Goal: Information Seeking & Learning: Learn about a topic

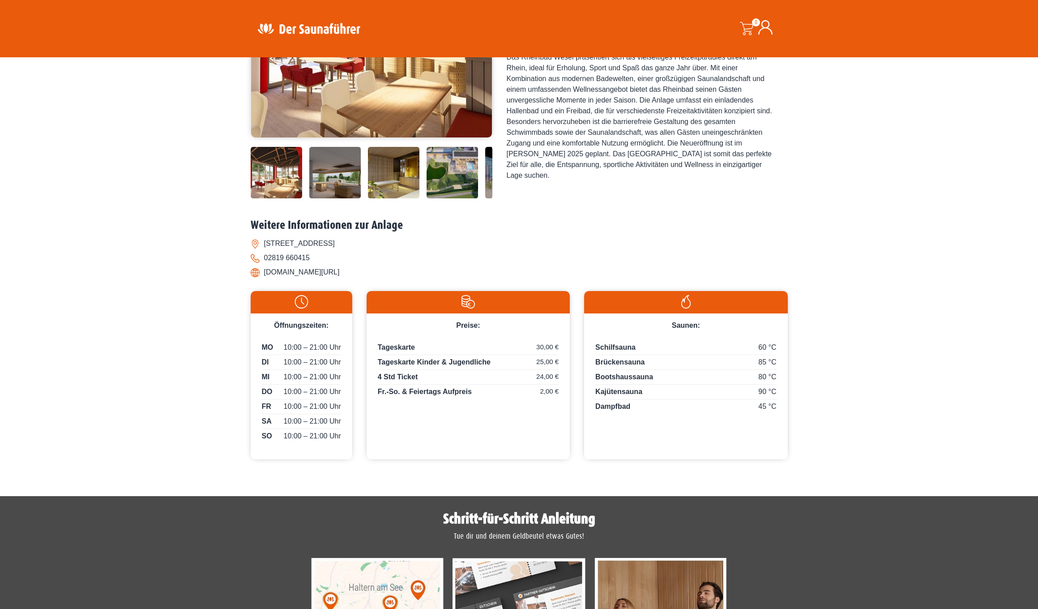
scroll to position [209, 0]
click at [282, 198] on img at bounding box center [276, 171] width 51 height 51
click at [343, 198] on img at bounding box center [334, 171] width 51 height 51
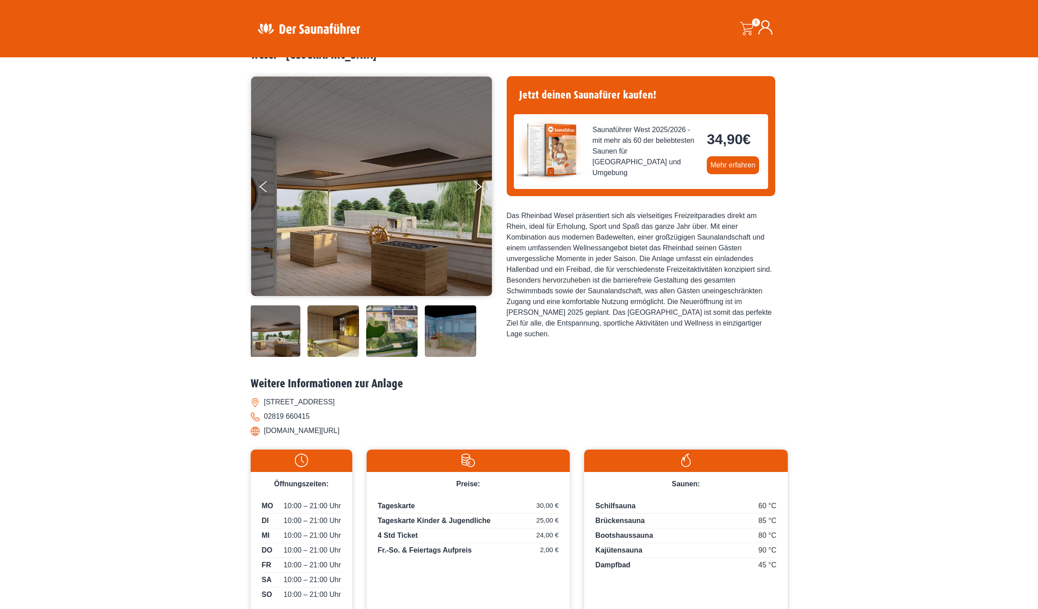
scroll to position [56, 0]
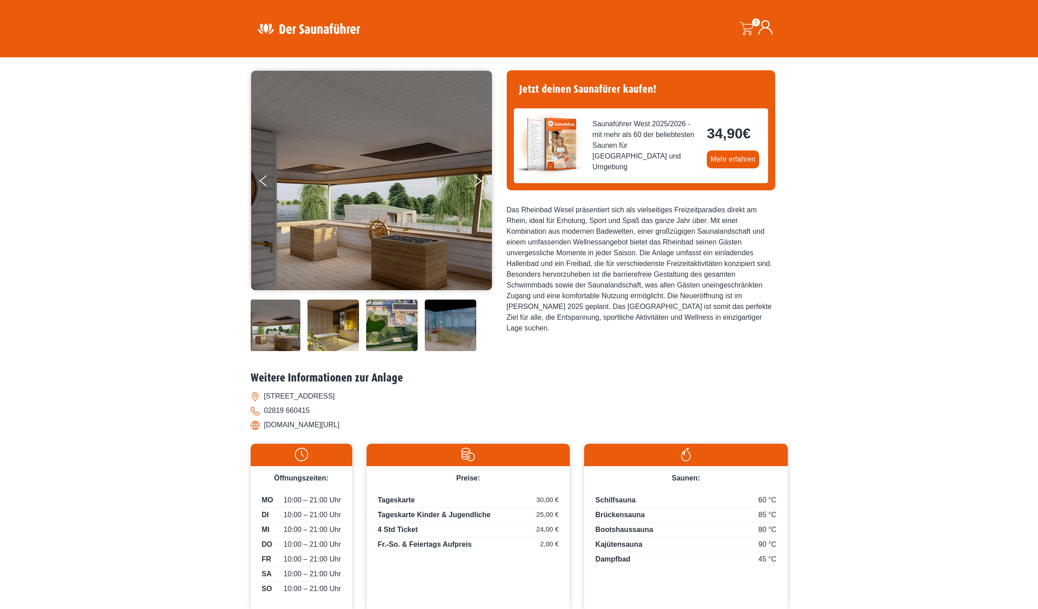
click at [348, 351] on img at bounding box center [333, 325] width 51 height 51
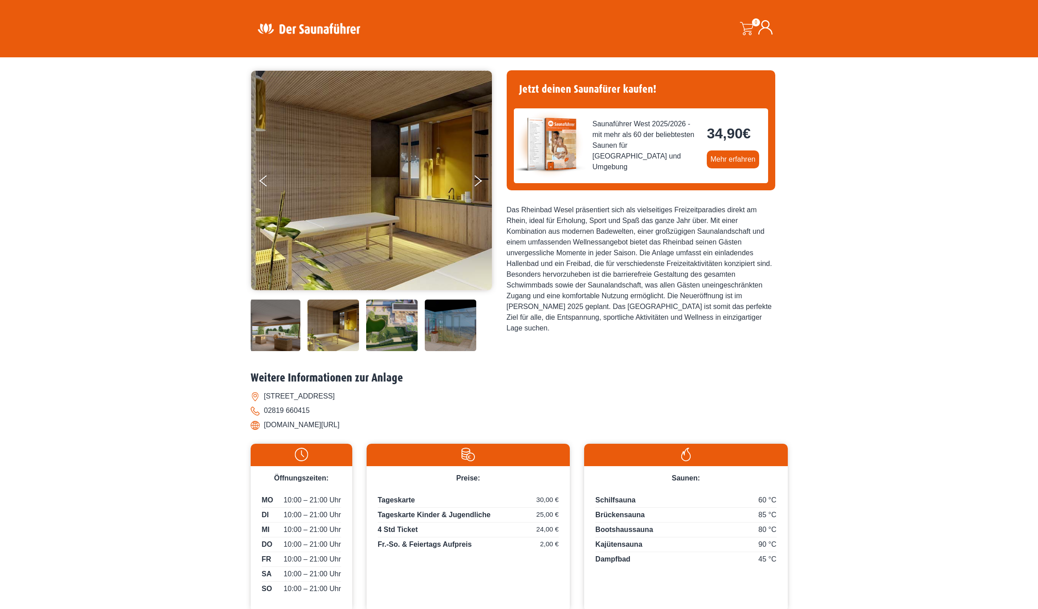
scroll to position [55, 0]
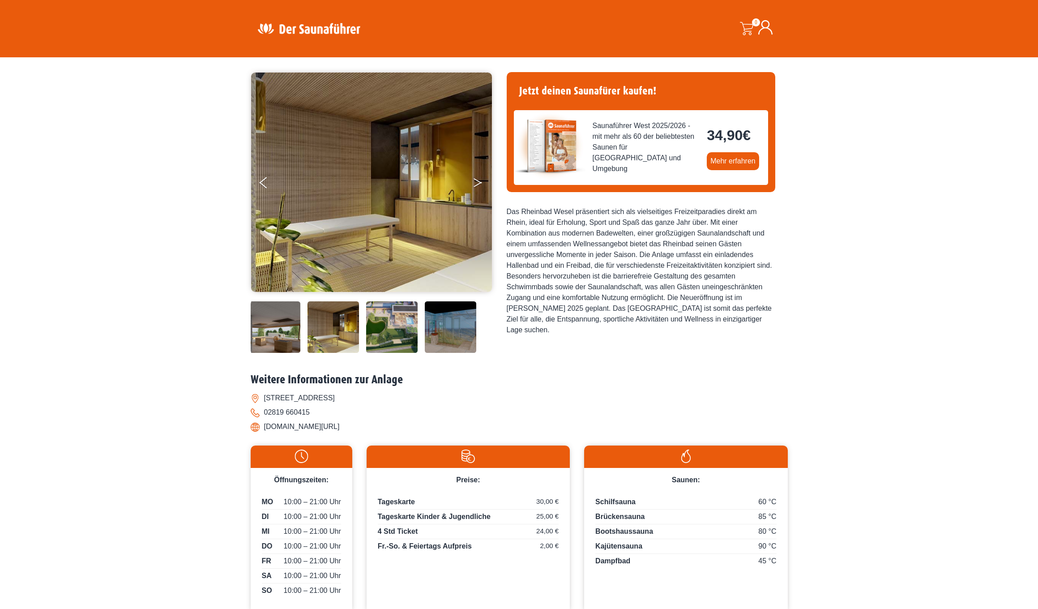
click at [477, 180] on icon "Next" at bounding box center [478, 180] width 8 height 5
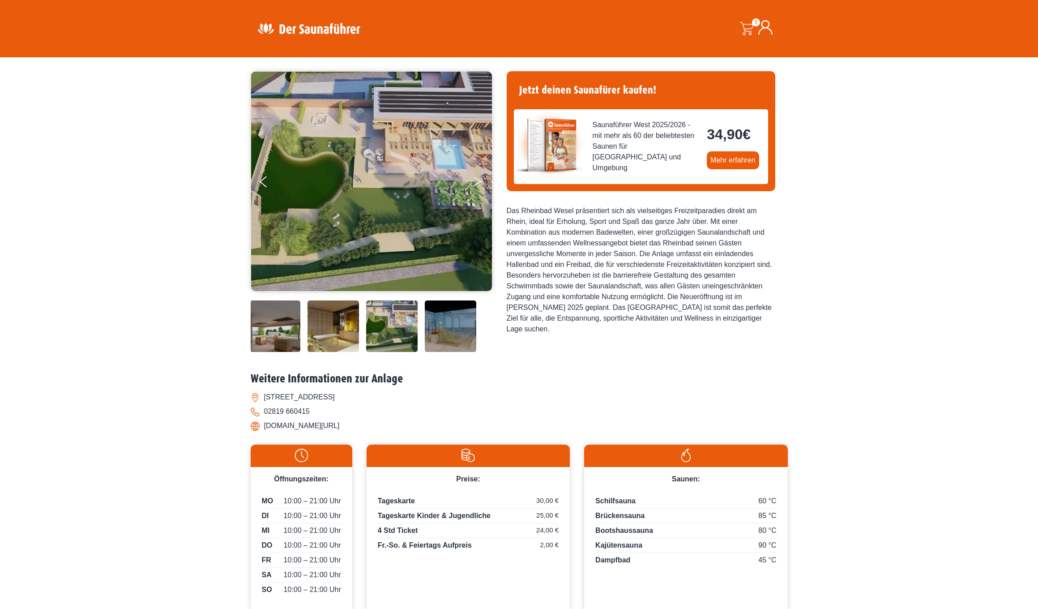
click at [477, 180] on button "Next" at bounding box center [484, 183] width 22 height 22
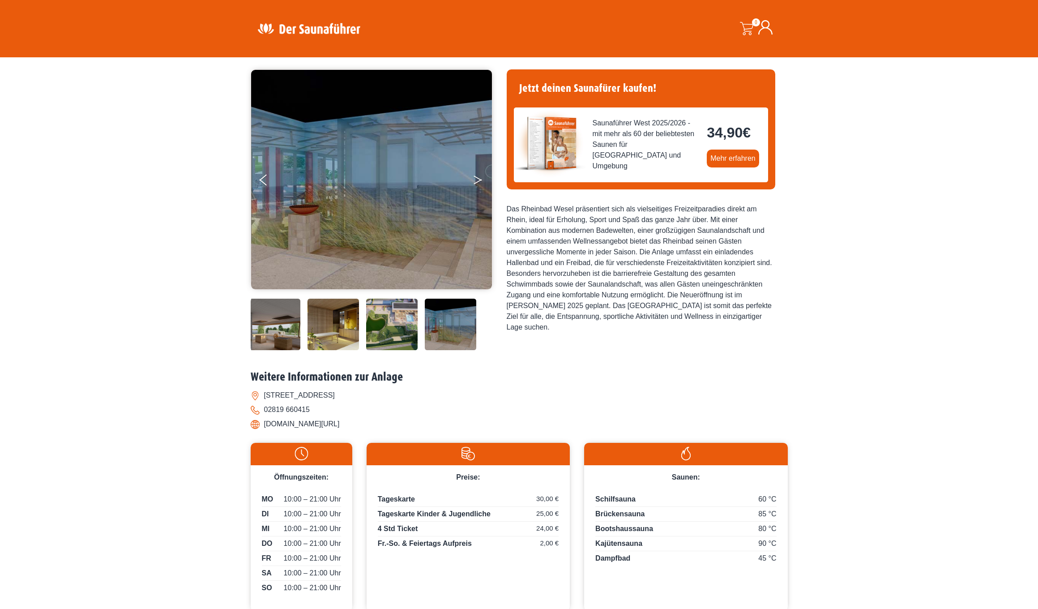
scroll to position [58, 0]
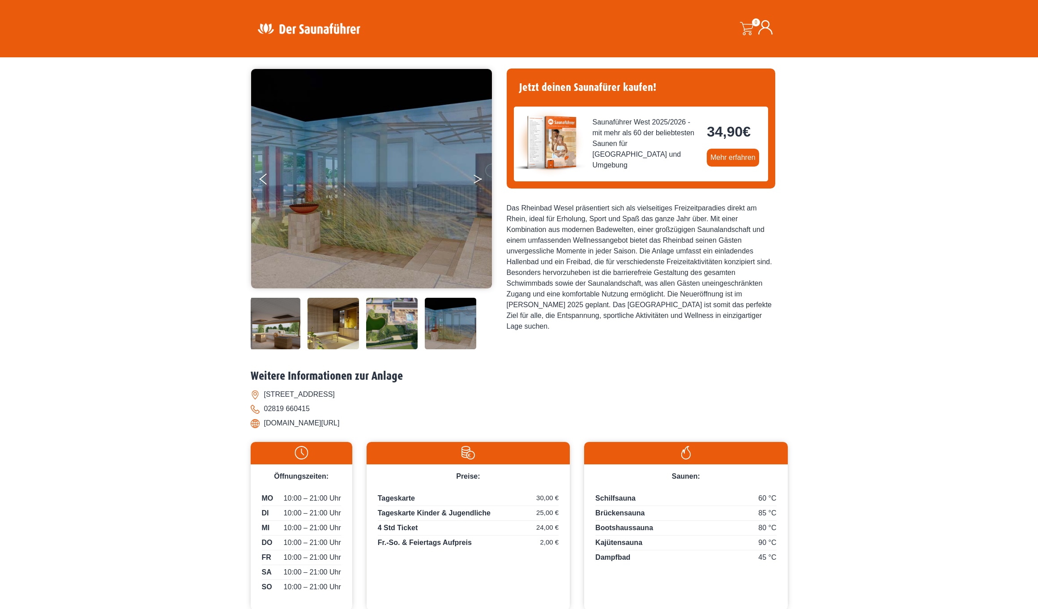
click at [477, 180] on button "Next" at bounding box center [484, 181] width 22 height 22
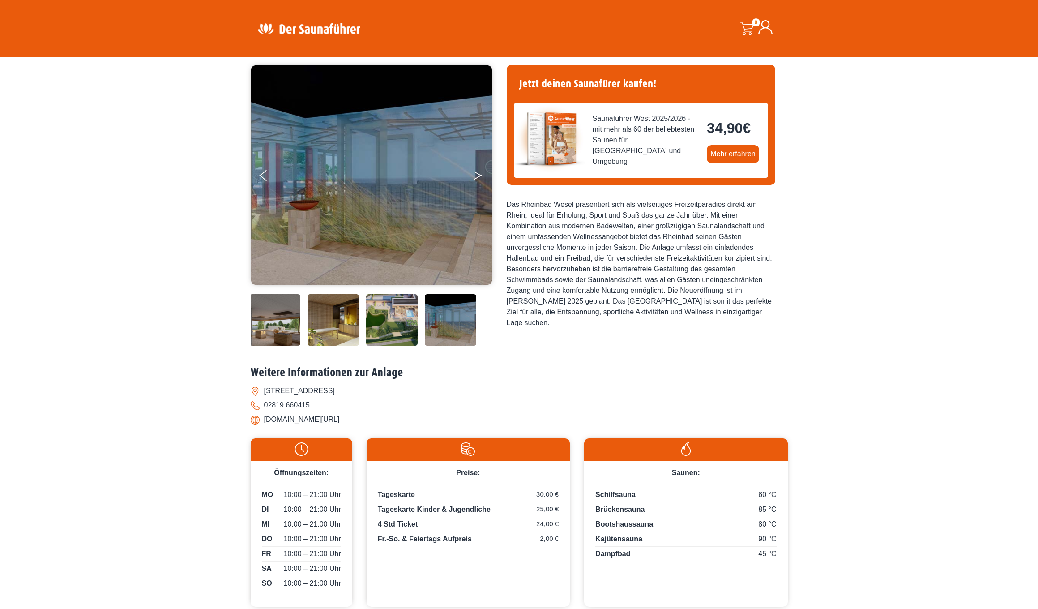
click at [477, 171] on button "Next" at bounding box center [484, 177] width 22 height 22
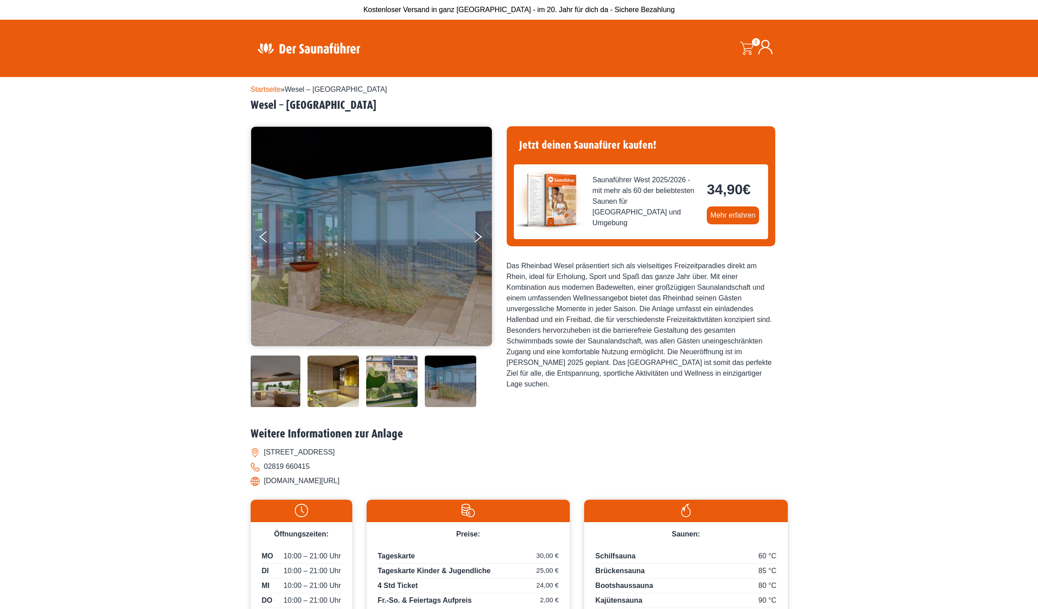
scroll to position [-1, 0]
click at [737, 214] on link "Mehr erfahren" at bounding box center [733, 215] width 52 height 18
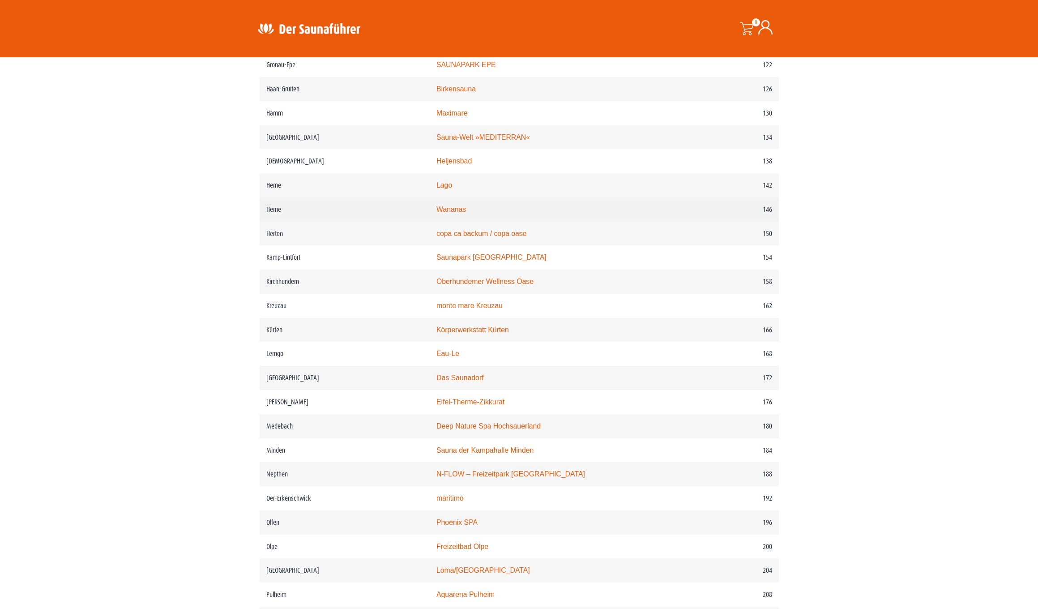
scroll to position [1078, 0]
click at [443, 214] on link "Wananas" at bounding box center [451, 210] width 30 height 8
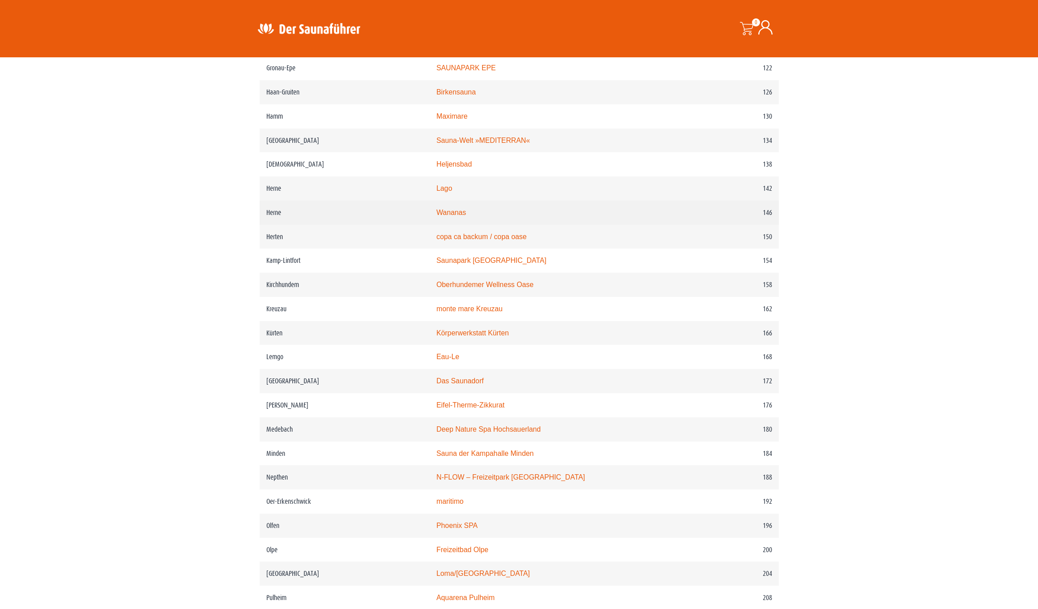
scroll to position [1075, 0]
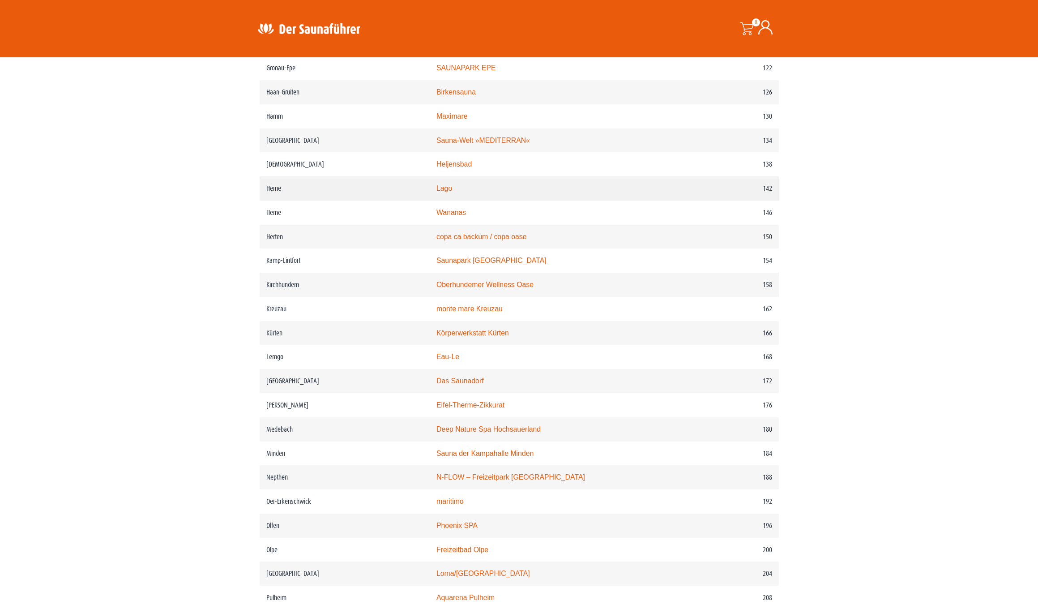
click at [442, 192] on link "Lago" at bounding box center [444, 188] width 16 height 8
click at [446, 192] on link "Lago" at bounding box center [444, 188] width 16 height 8
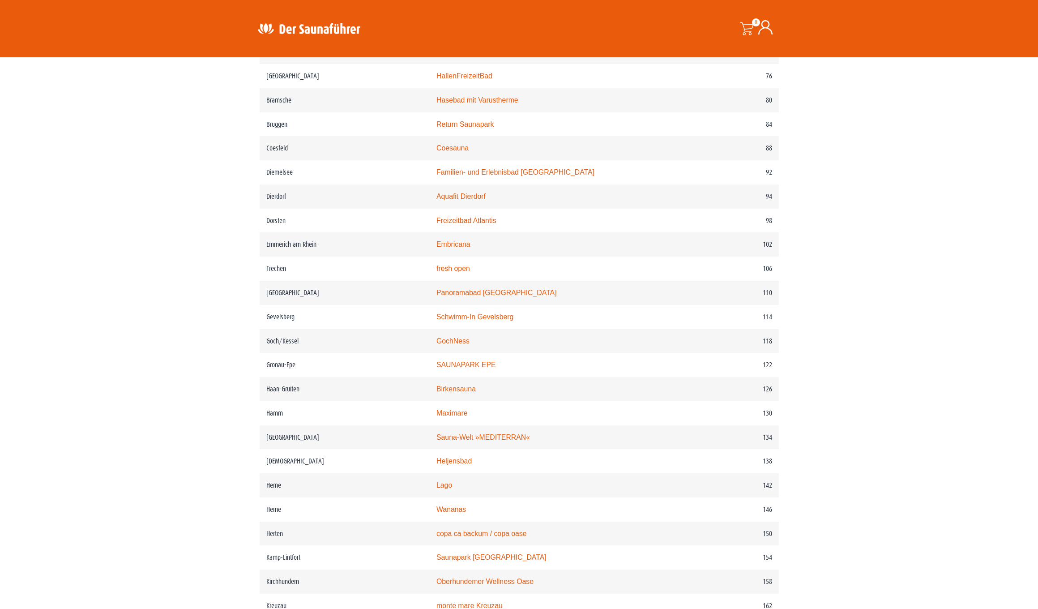
scroll to position [774, 0]
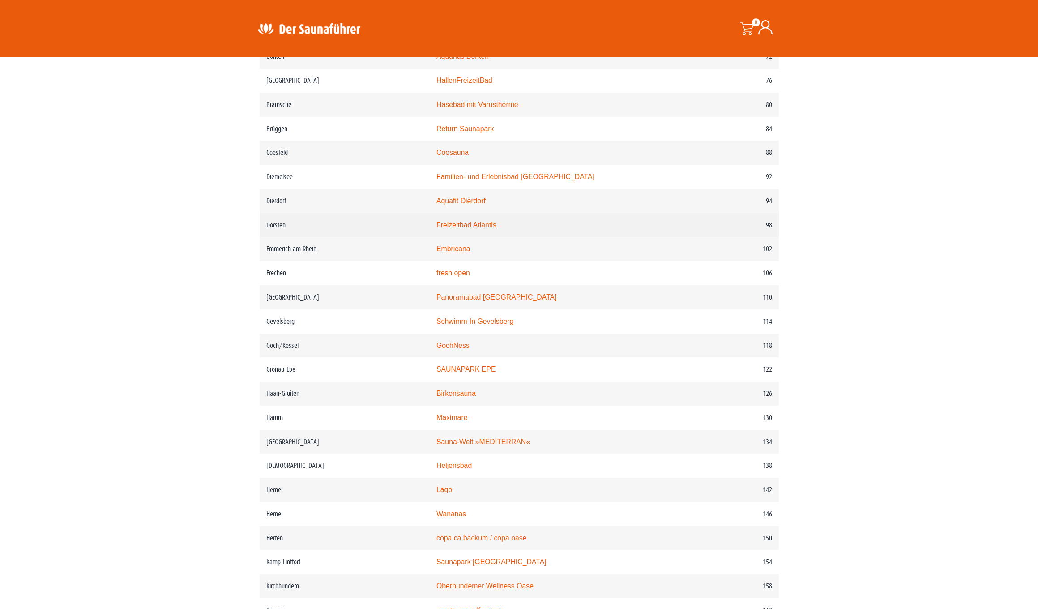
click at [438, 229] on link "Freizeitbad Atlantis" at bounding box center [466, 225] width 60 height 8
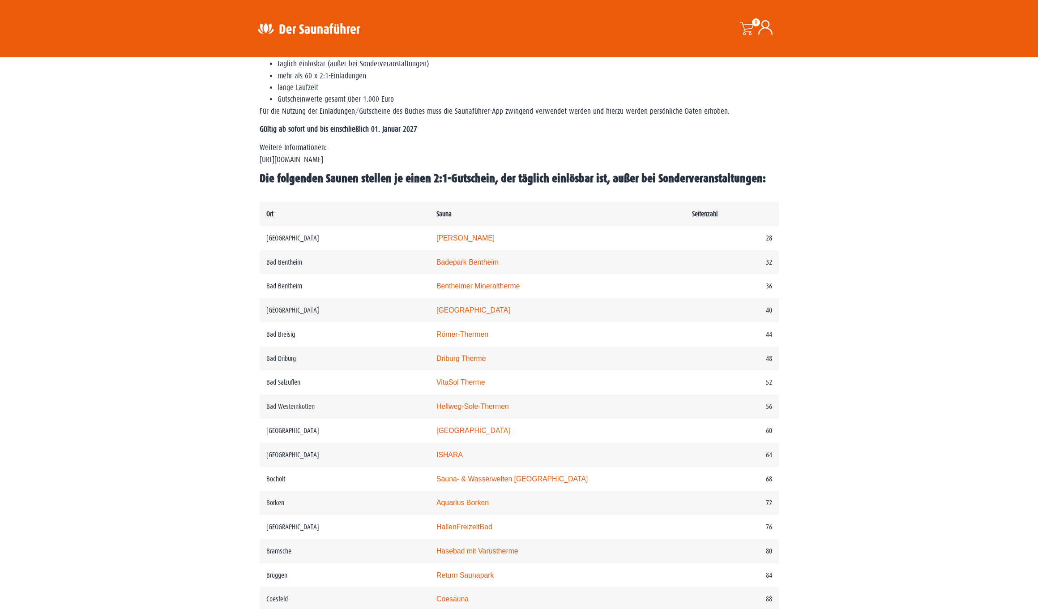
scroll to position [332, 0]
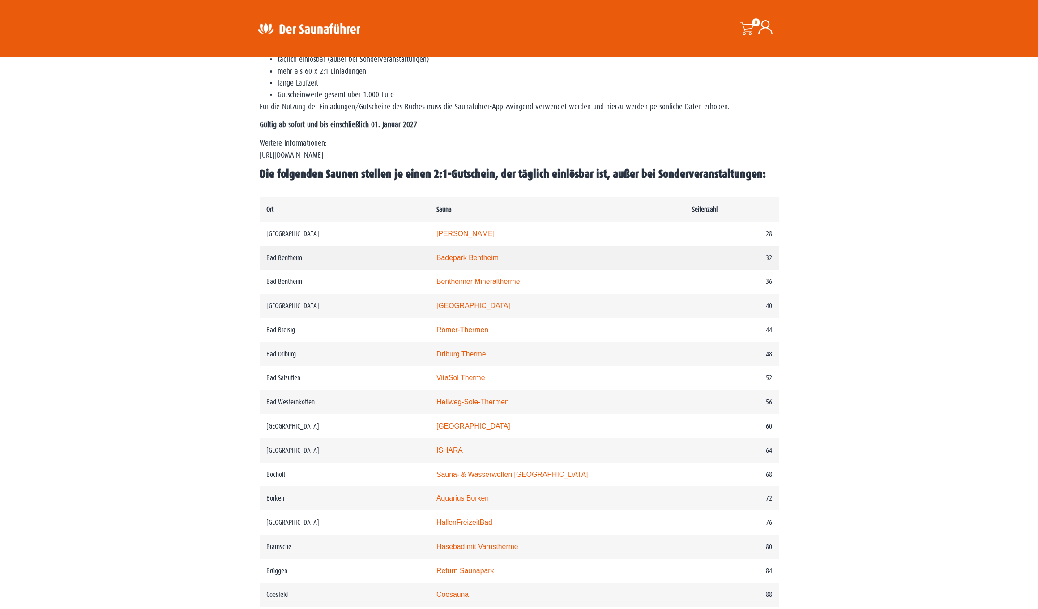
click at [436, 261] on link "Badepark Bentheim" at bounding box center [467, 258] width 62 height 8
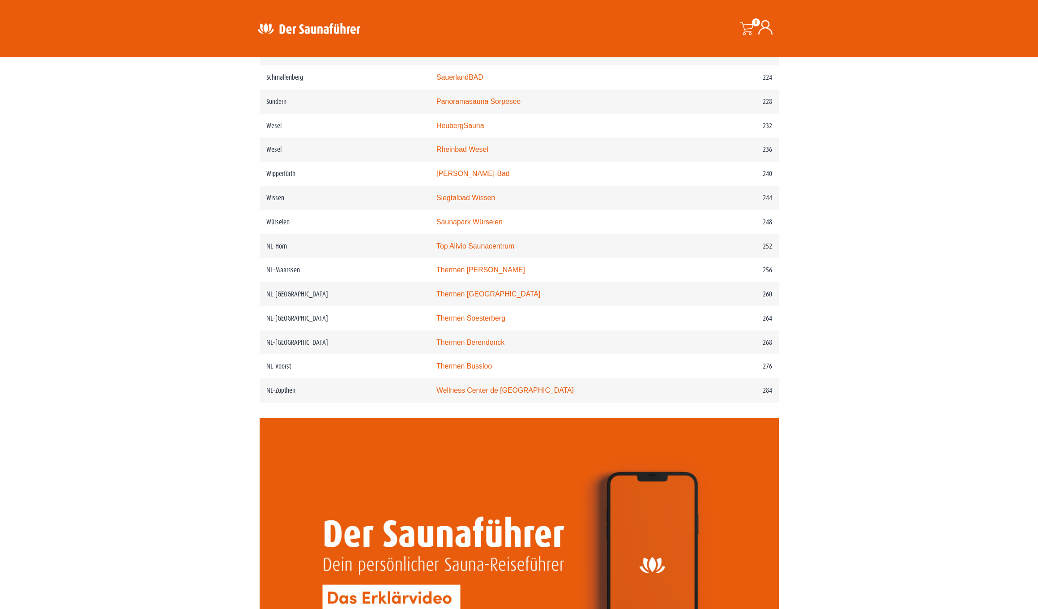
scroll to position [1666, 0]
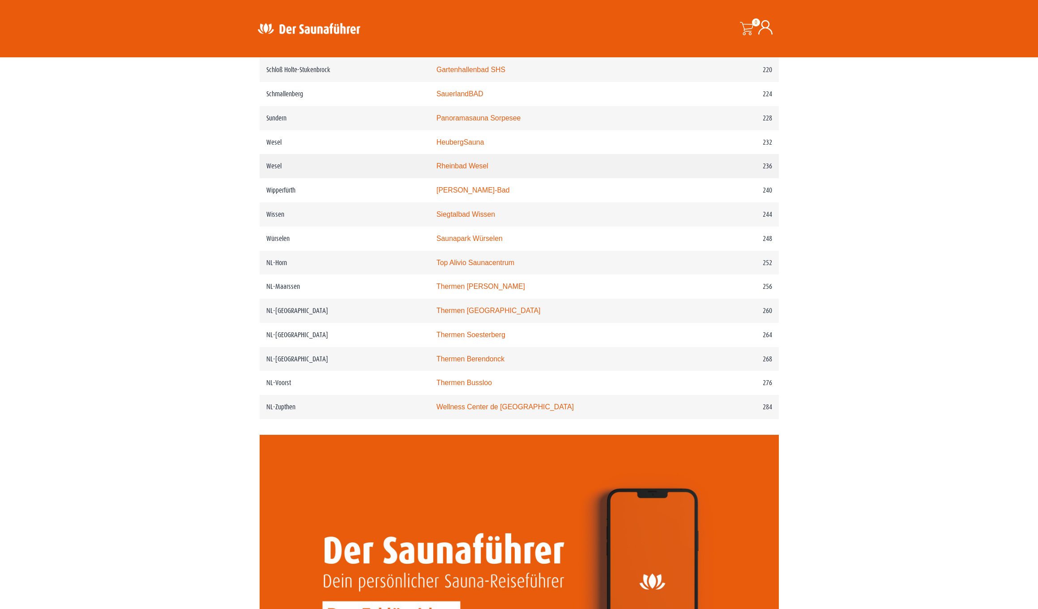
click at [285, 178] on td "Wesel" at bounding box center [345, 166] width 170 height 24
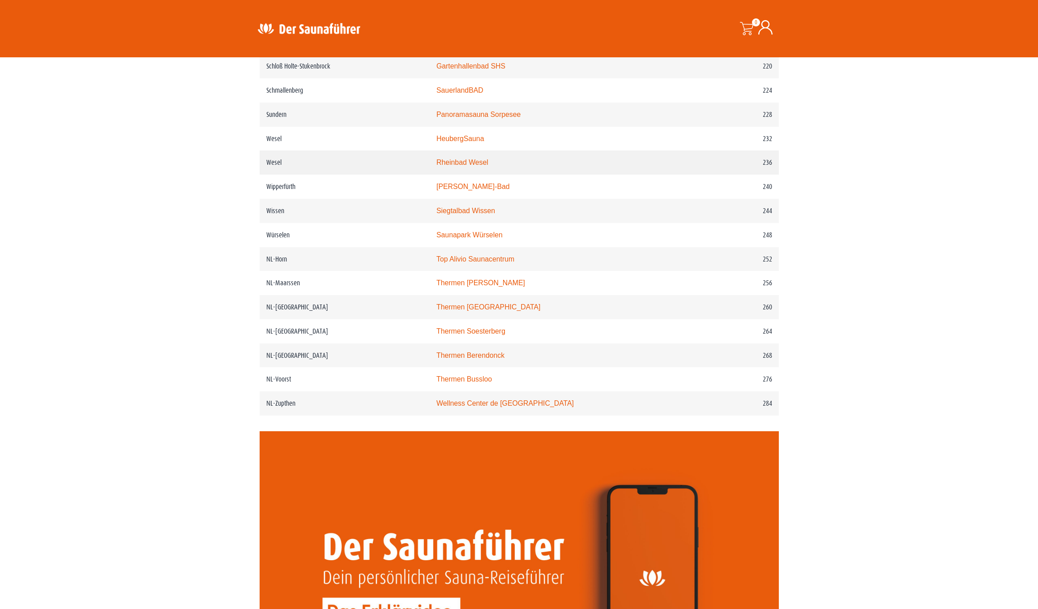
scroll to position [1679, 0]
click at [435, 174] on td "Rheinbad Wesel" at bounding box center [558, 162] width 256 height 24
click at [436, 166] on link "Rheinbad Wesel" at bounding box center [462, 162] width 52 height 8
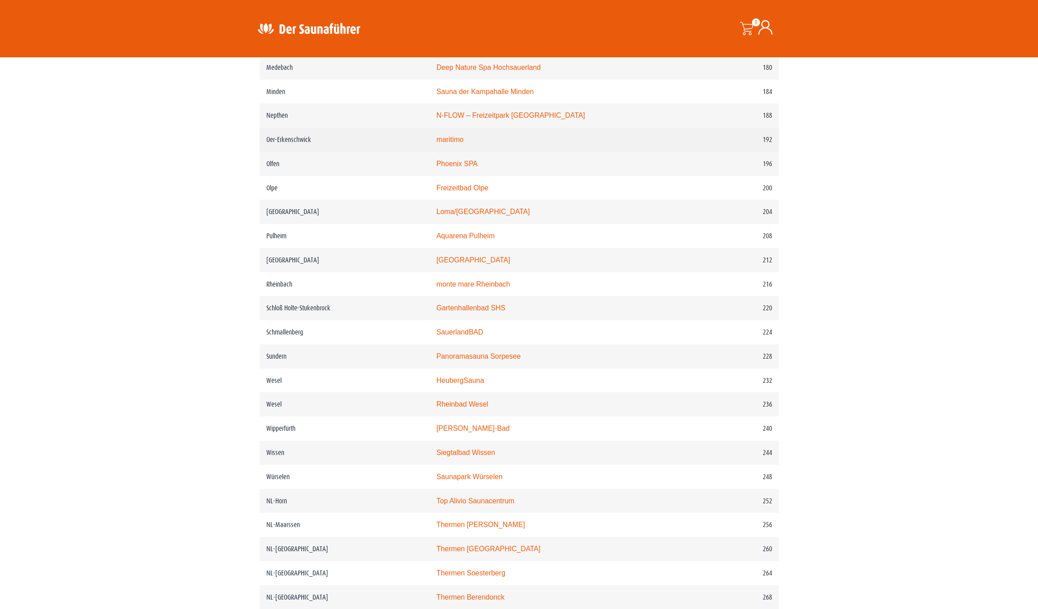
scroll to position [1439, 0]
click at [441, 141] on link "maritimo" at bounding box center [449, 138] width 27 height 8
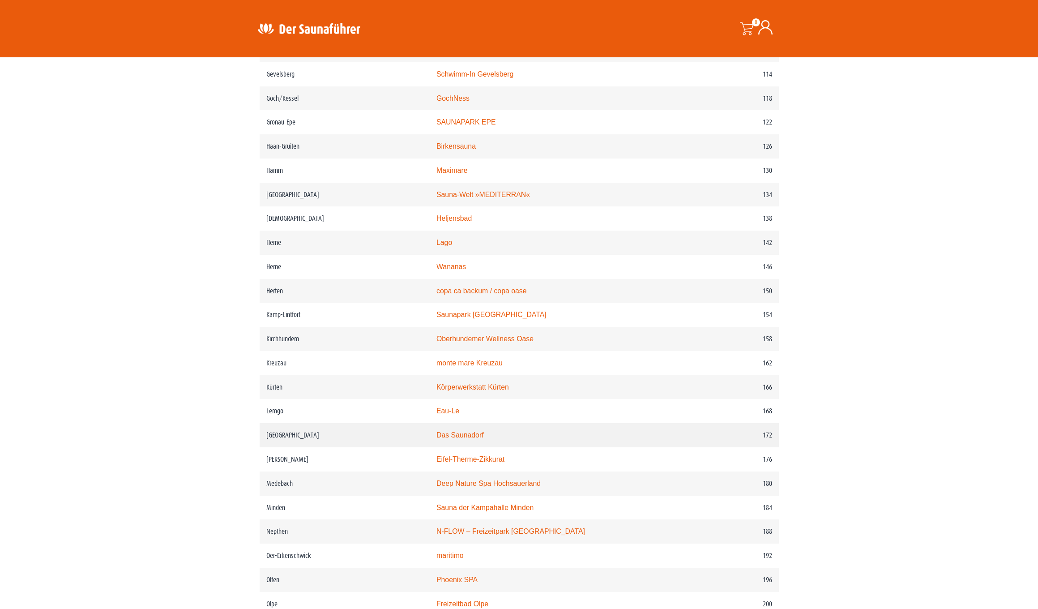
scroll to position [1011, 0]
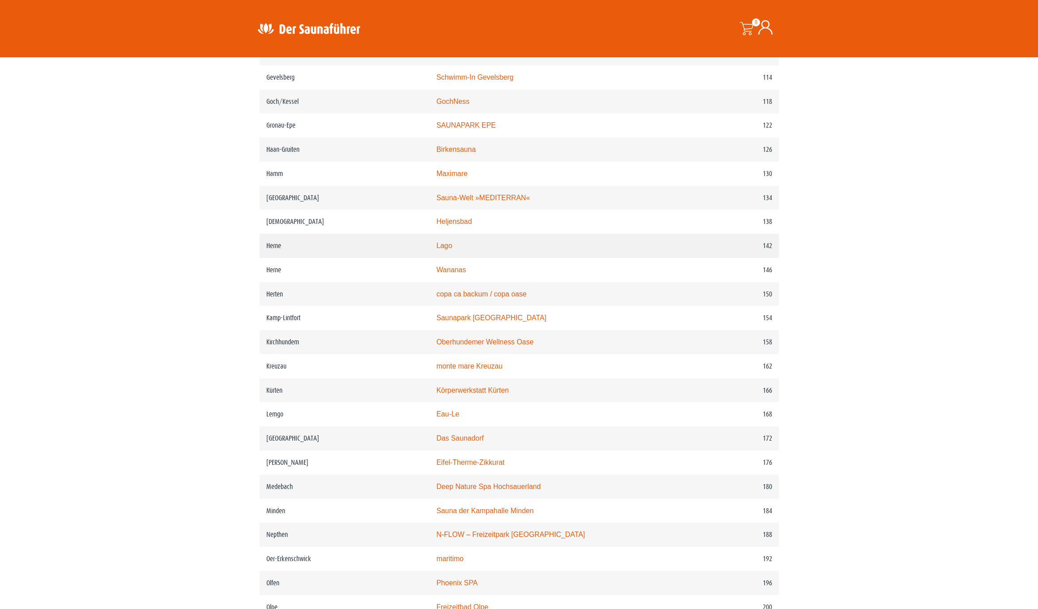
click at [362, 258] on td "Herne" at bounding box center [345, 246] width 170 height 24
click at [436, 248] on link "Lago" at bounding box center [444, 244] width 16 height 8
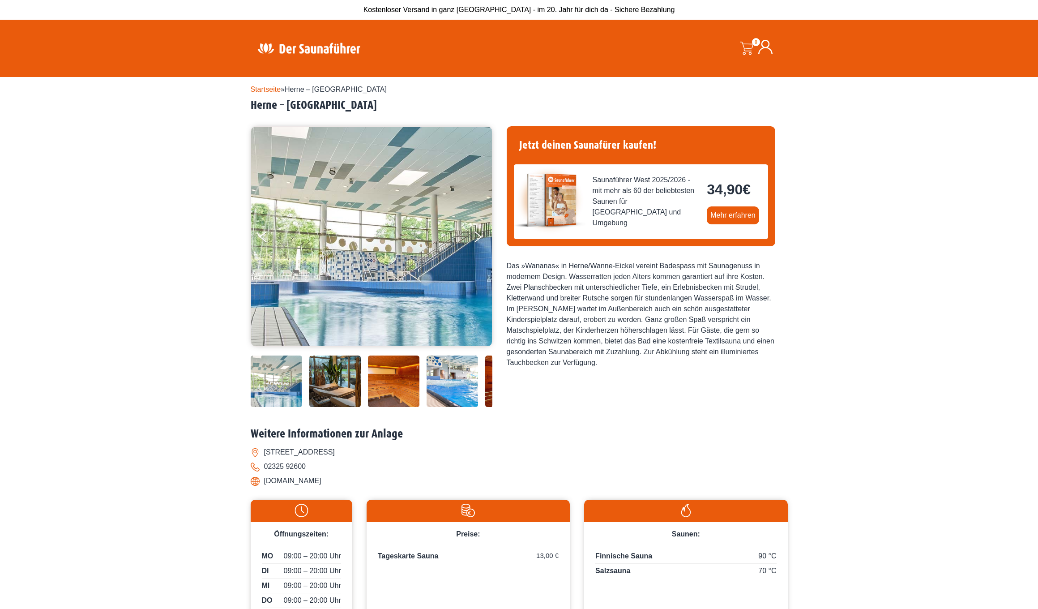
click at [488, 407] on img at bounding box center [510, 380] width 51 height 51
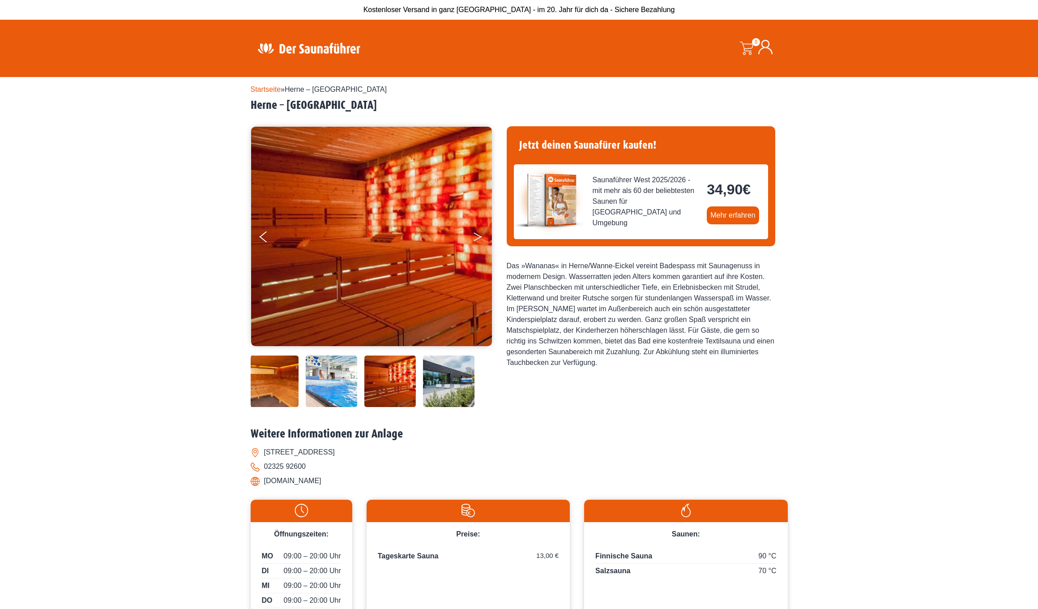
click at [480, 236] on icon "Next" at bounding box center [478, 234] width 8 height 5
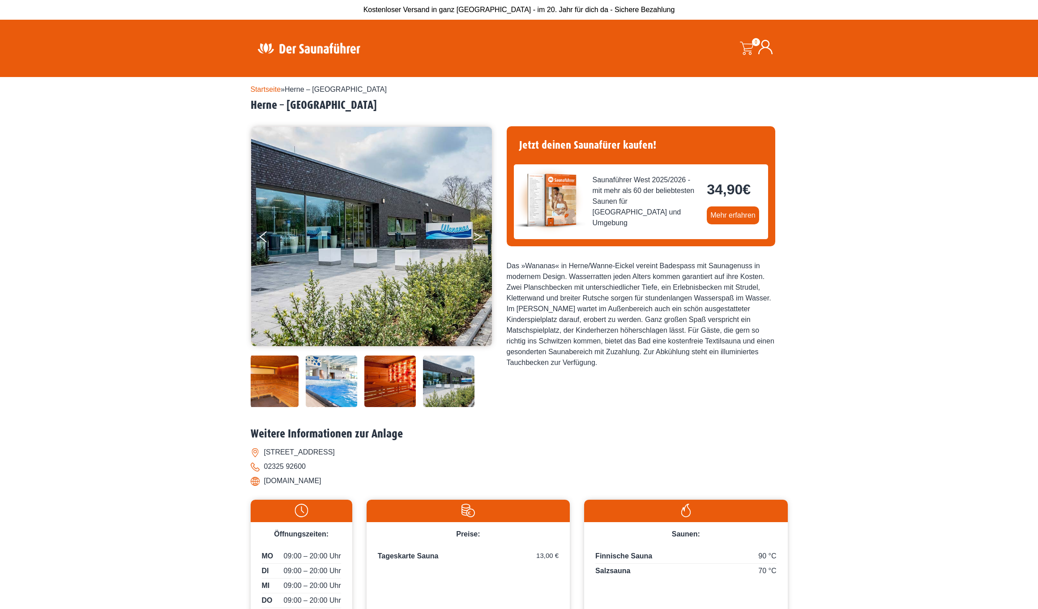
click at [480, 236] on icon "Next" at bounding box center [478, 234] width 8 height 5
click at [265, 239] on button "Previous" at bounding box center [271, 238] width 22 height 22
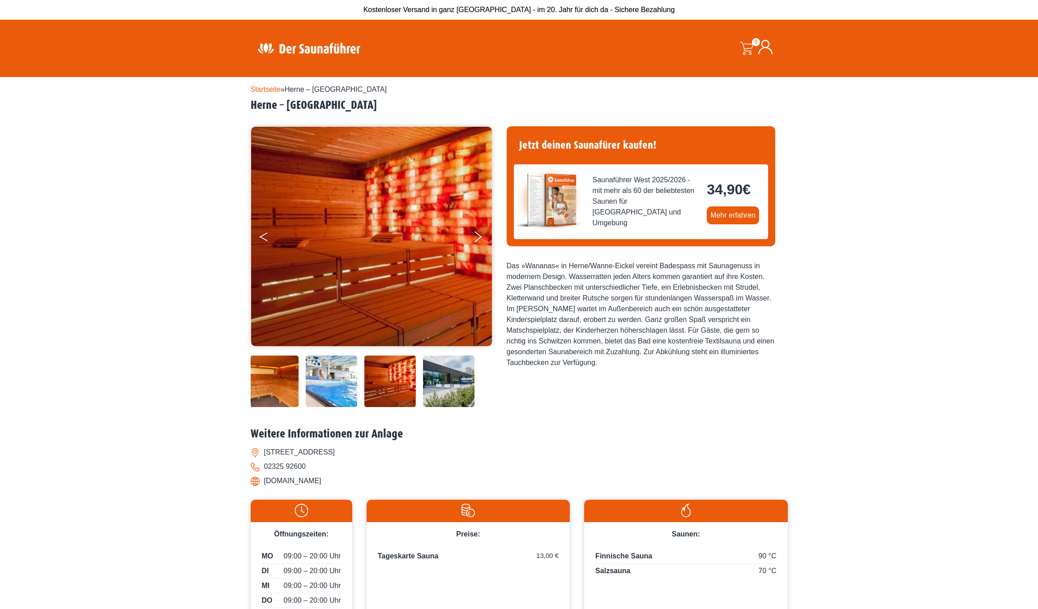
click at [265, 239] on button "Previous" at bounding box center [271, 238] width 22 height 22
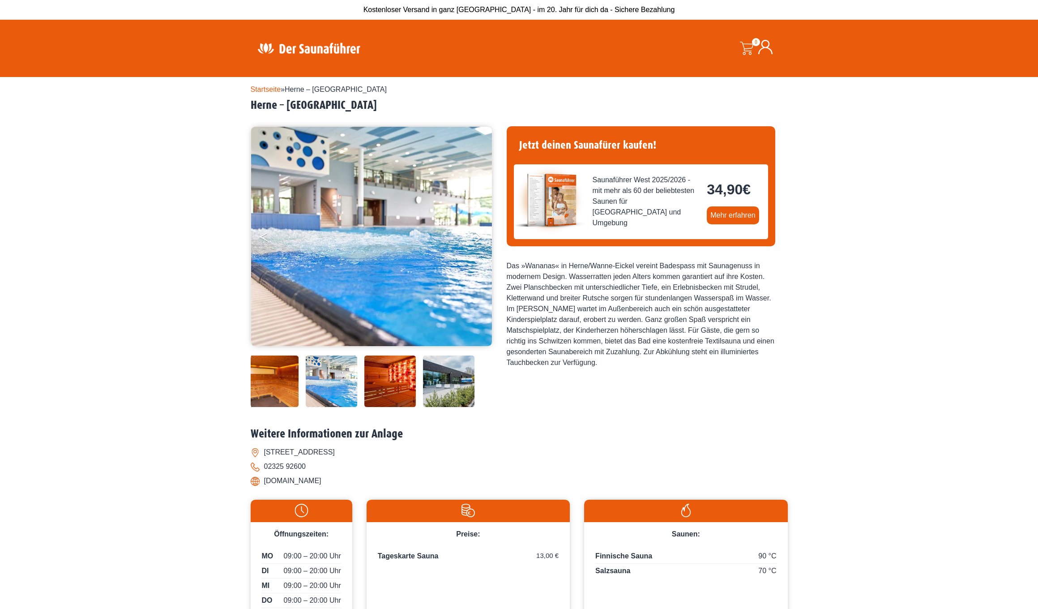
click at [265, 239] on button "Previous" at bounding box center [271, 238] width 22 height 22
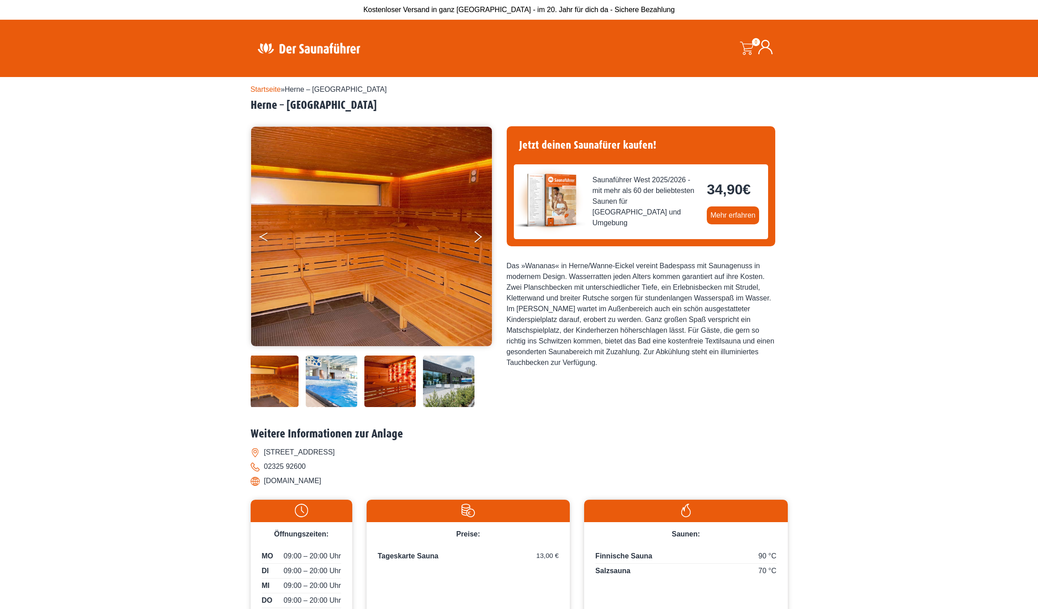
click at [265, 239] on button "Previous" at bounding box center [271, 238] width 22 height 22
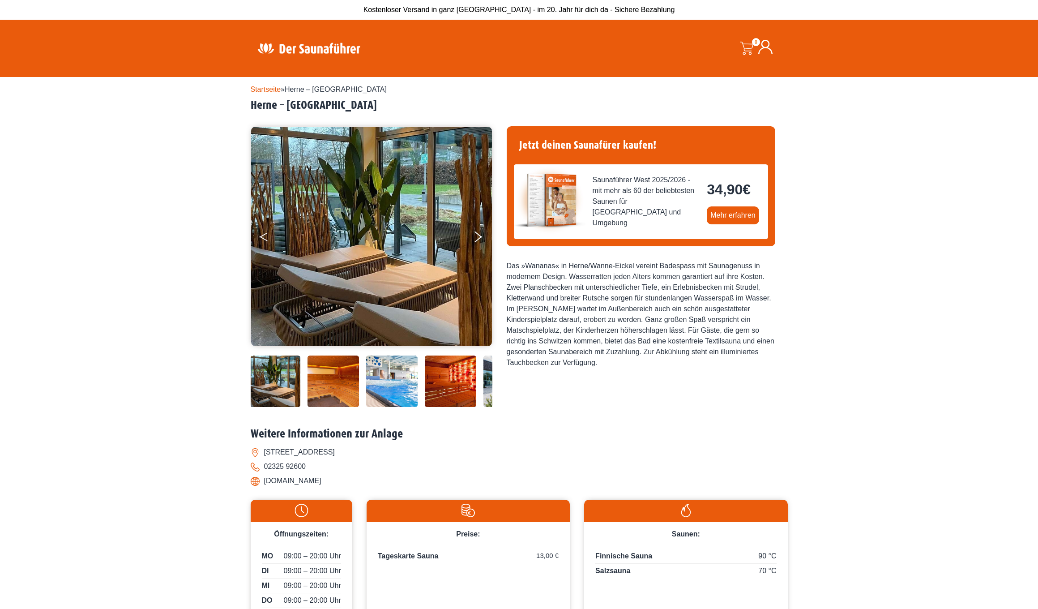
click at [265, 239] on button "Previous" at bounding box center [271, 238] width 22 height 22
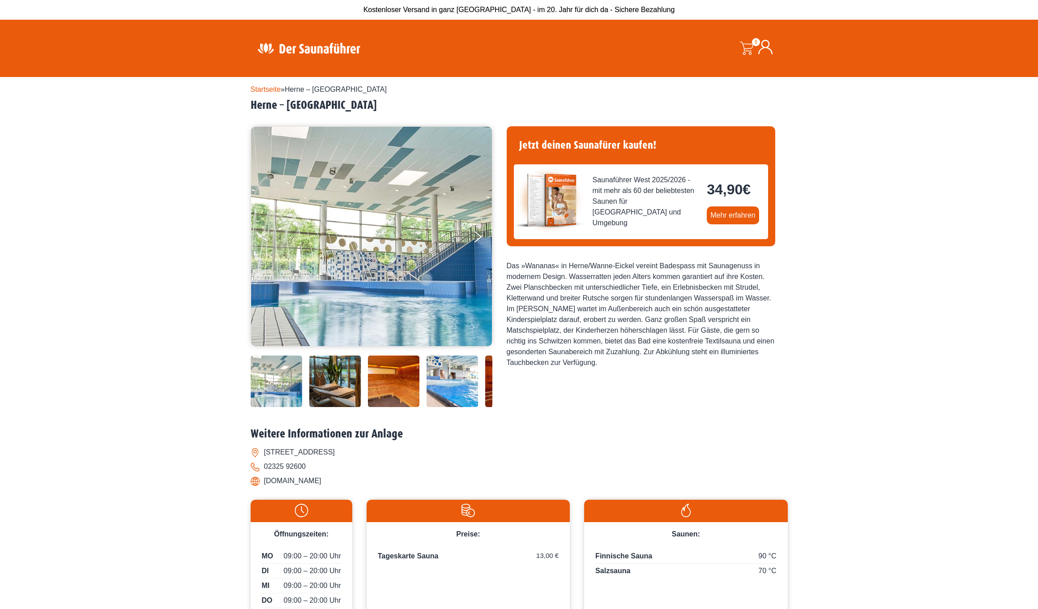
click at [265, 239] on button "Previous" at bounding box center [271, 238] width 22 height 22
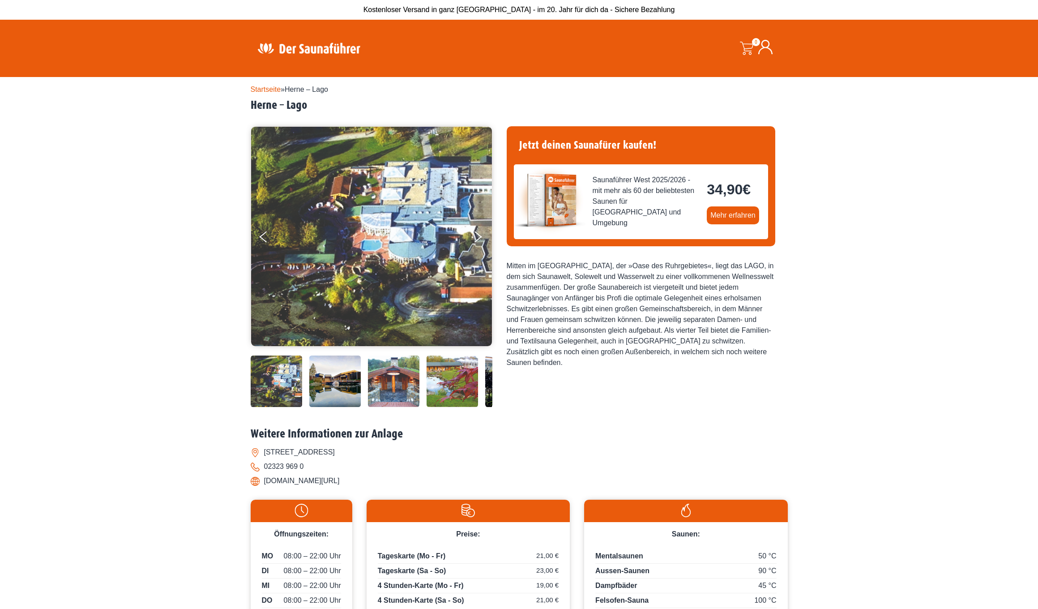
click at [294, 407] on img at bounding box center [276, 380] width 51 height 51
click at [476, 237] on button "Next" at bounding box center [484, 238] width 22 height 22
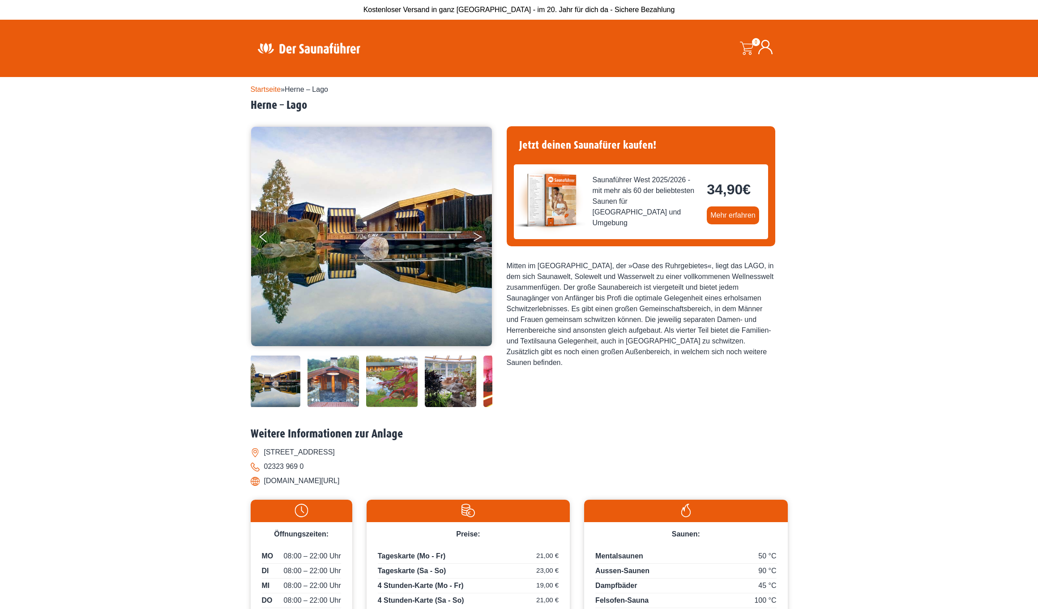
click at [475, 236] on button "Next" at bounding box center [484, 238] width 22 height 22
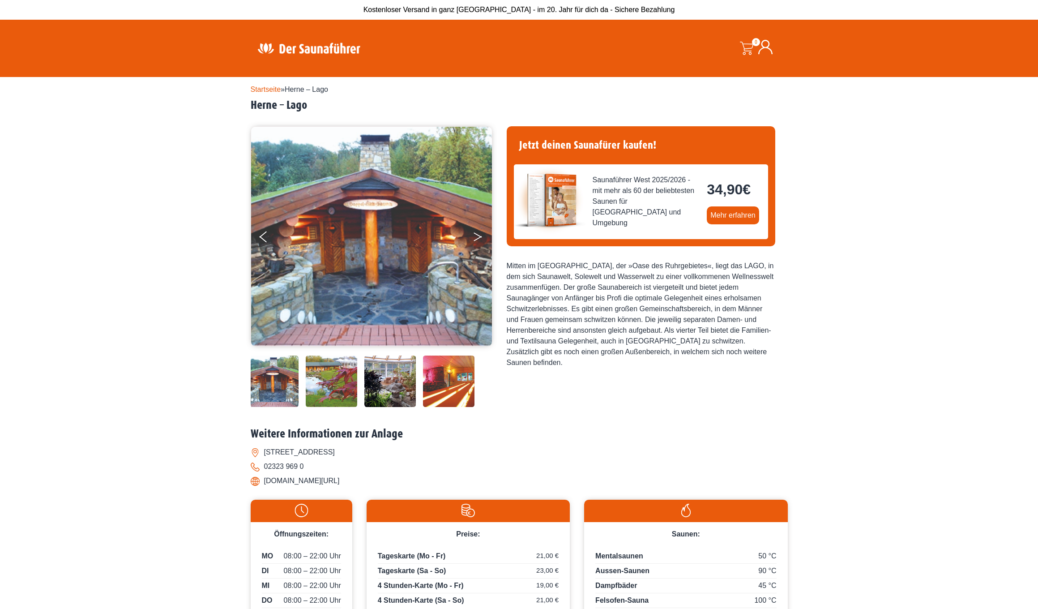
click at [475, 236] on button "Next" at bounding box center [484, 238] width 22 height 22
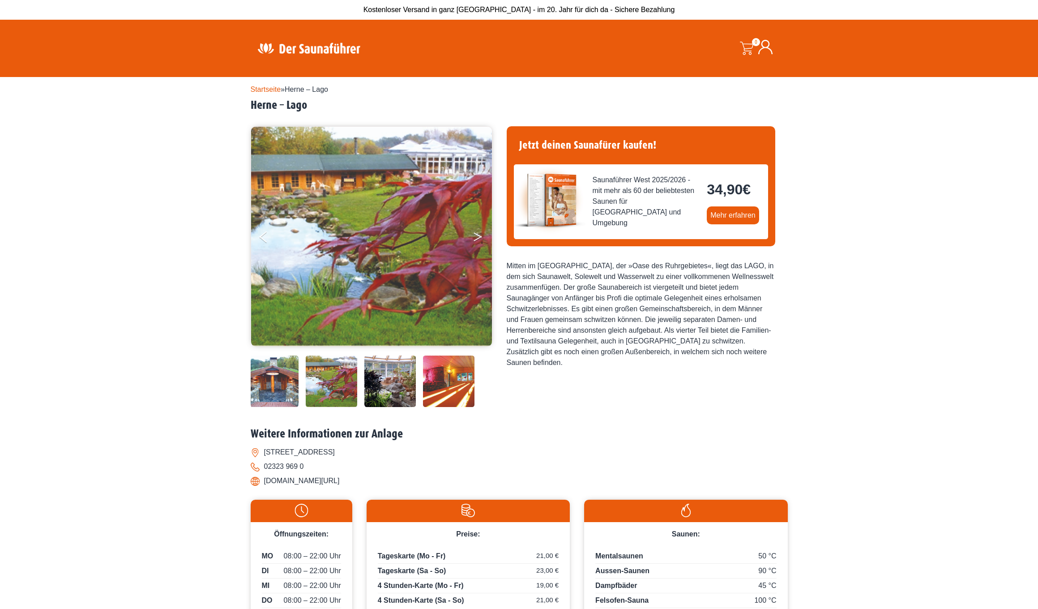
click at [475, 236] on button "Next" at bounding box center [484, 238] width 22 height 22
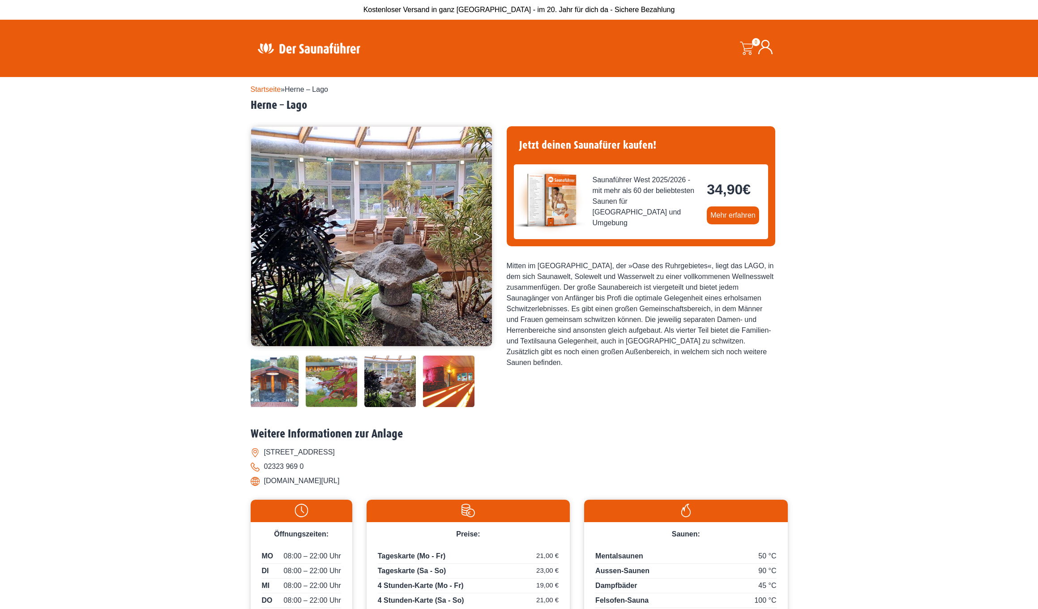
click at [475, 236] on button "Next" at bounding box center [484, 238] width 22 height 22
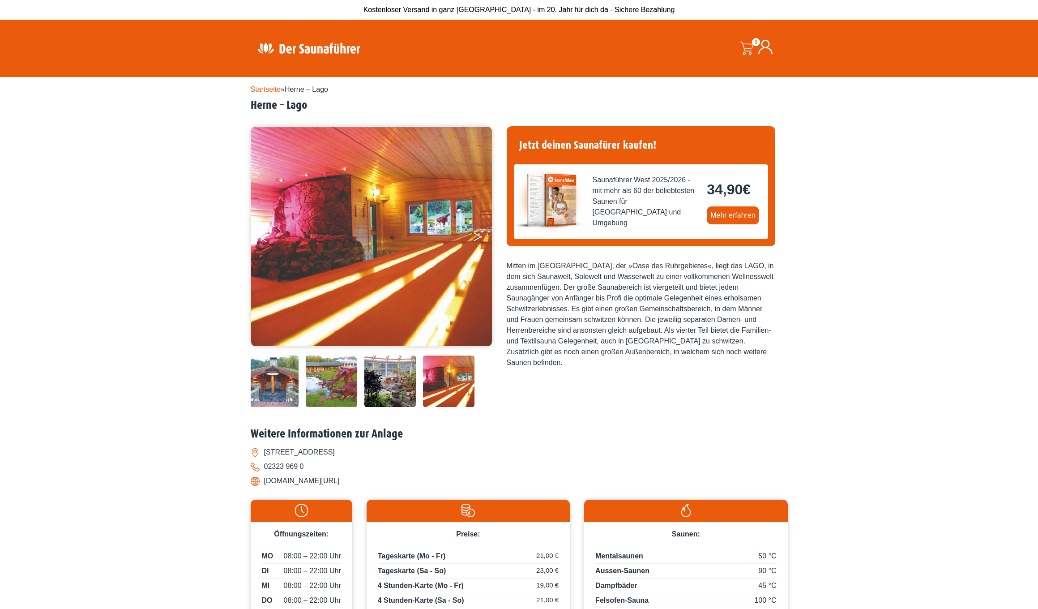
click at [475, 236] on button "Next" at bounding box center [484, 238] width 22 height 22
click at [476, 232] on button "Next" at bounding box center [484, 238] width 22 height 22
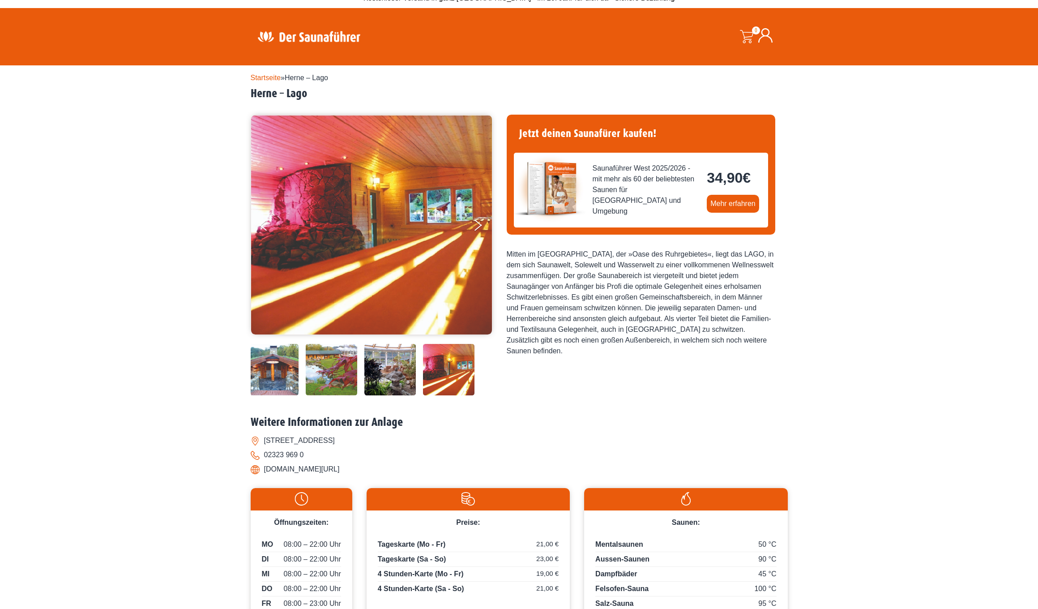
scroll to position [17, 0]
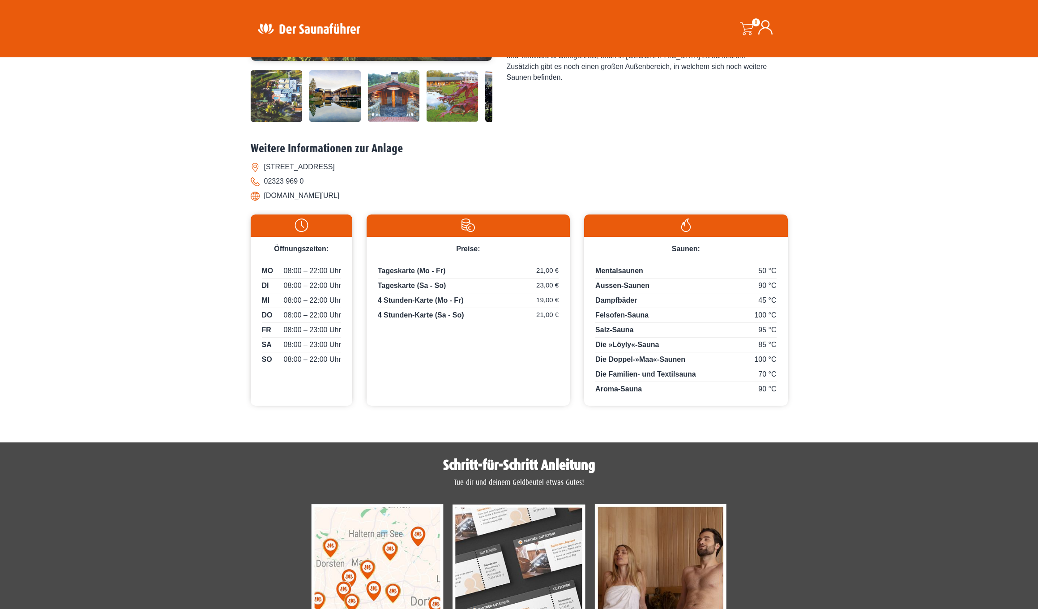
scroll to position [282, 0]
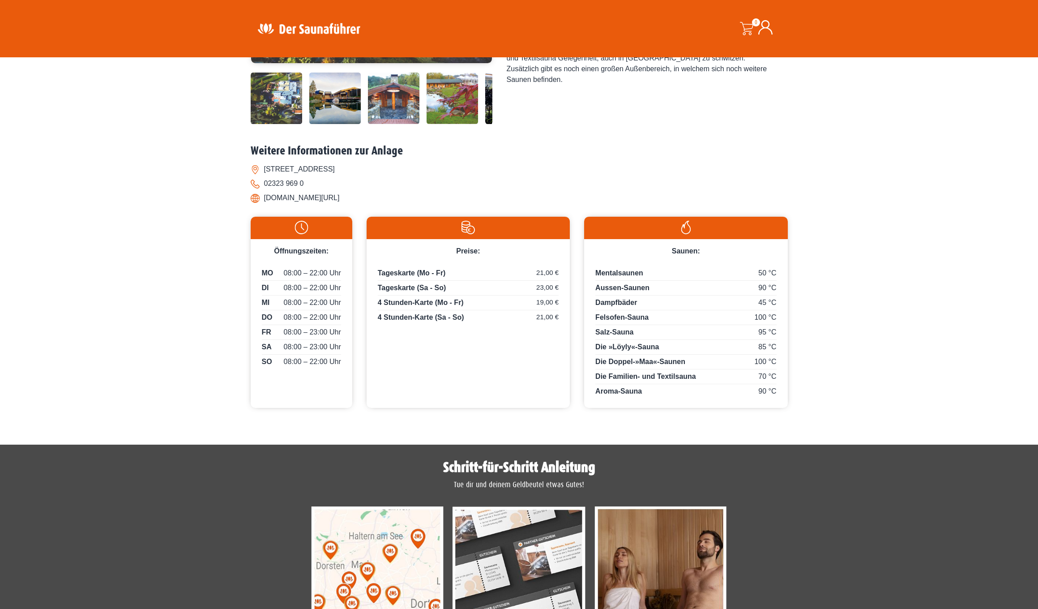
click at [489, 124] on img at bounding box center [510, 98] width 51 height 51
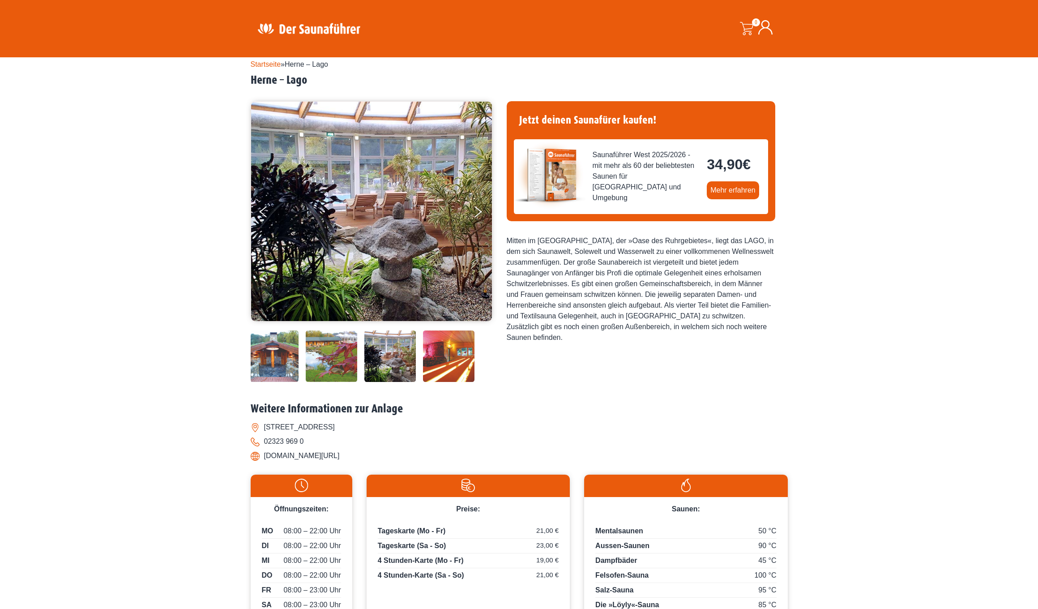
scroll to position [13, 0]
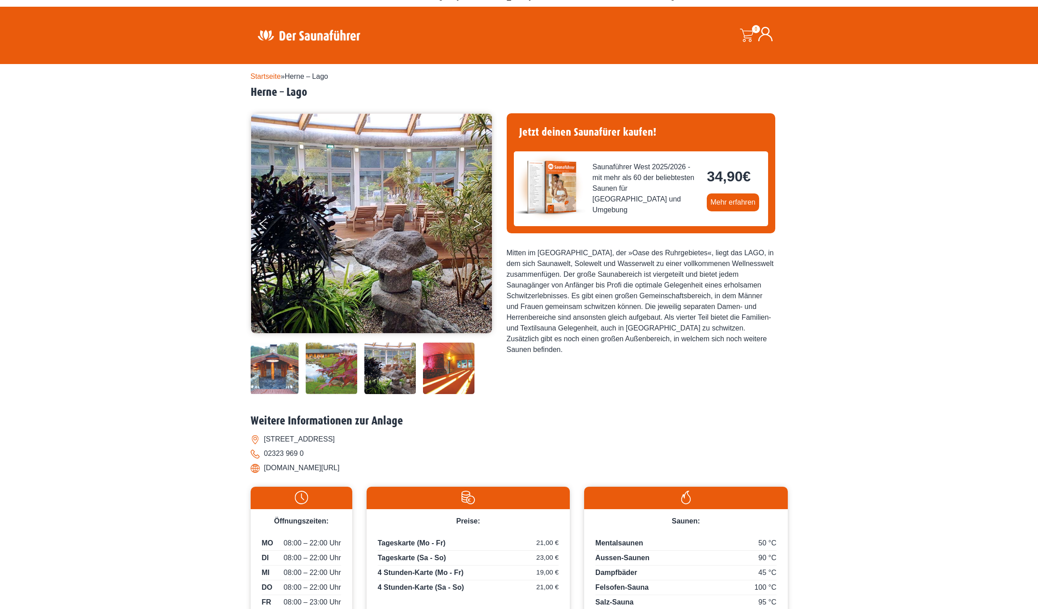
click at [477, 227] on button "Next" at bounding box center [484, 225] width 22 height 22
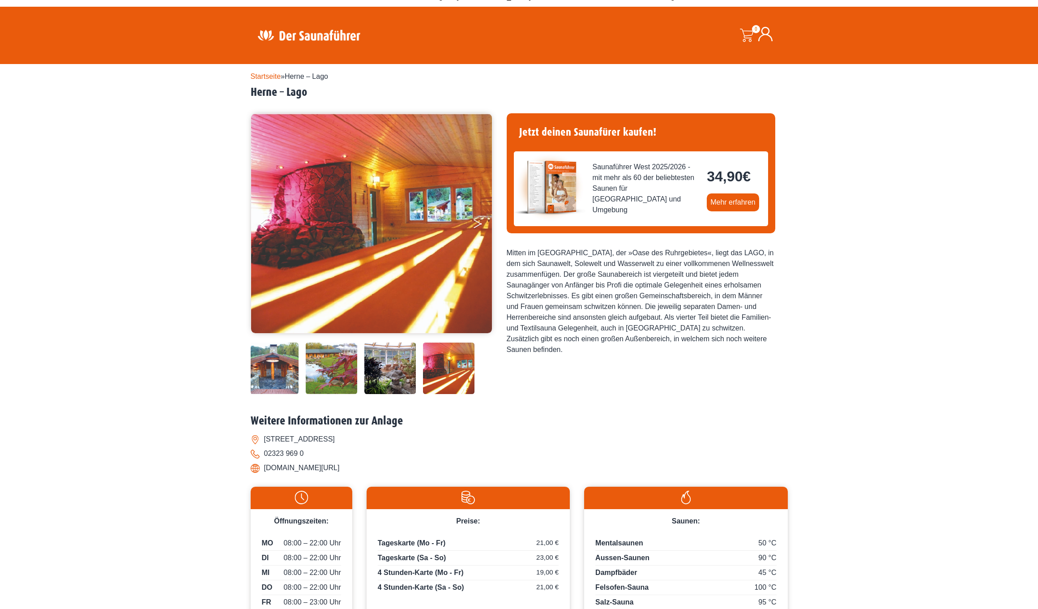
click at [476, 226] on icon "Next" at bounding box center [478, 225] width 8 height 5
click at [476, 222] on button "Next" at bounding box center [484, 225] width 22 height 22
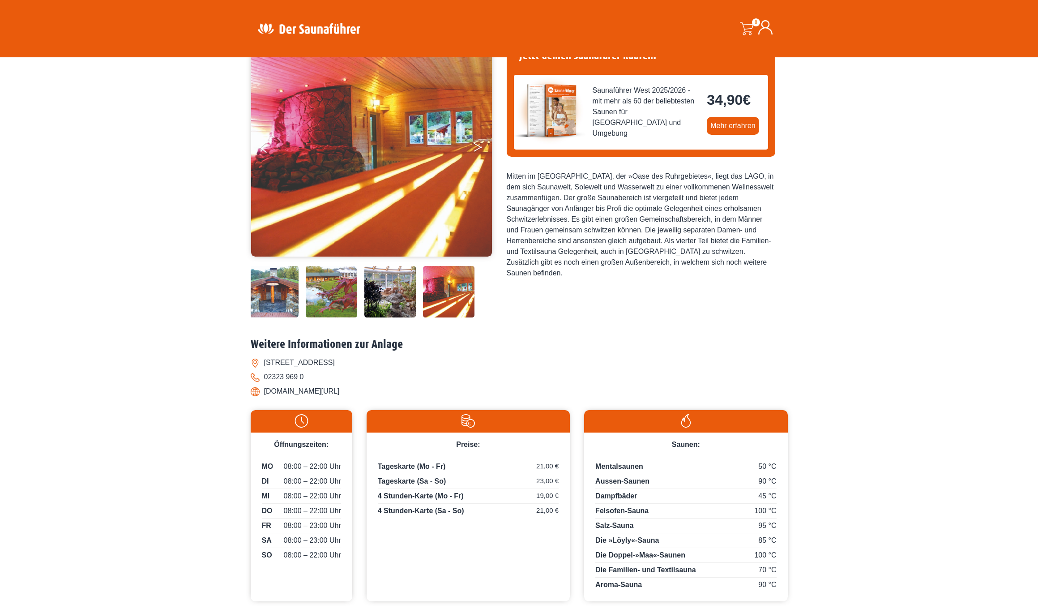
scroll to position [88, 0]
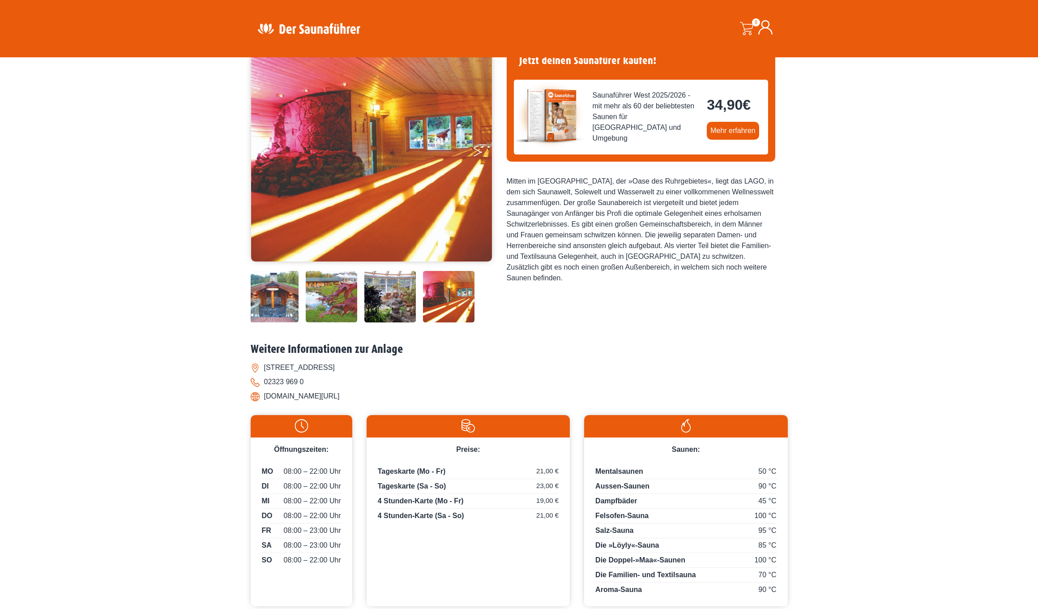
click at [478, 149] on button "Next" at bounding box center [484, 154] width 22 height 22
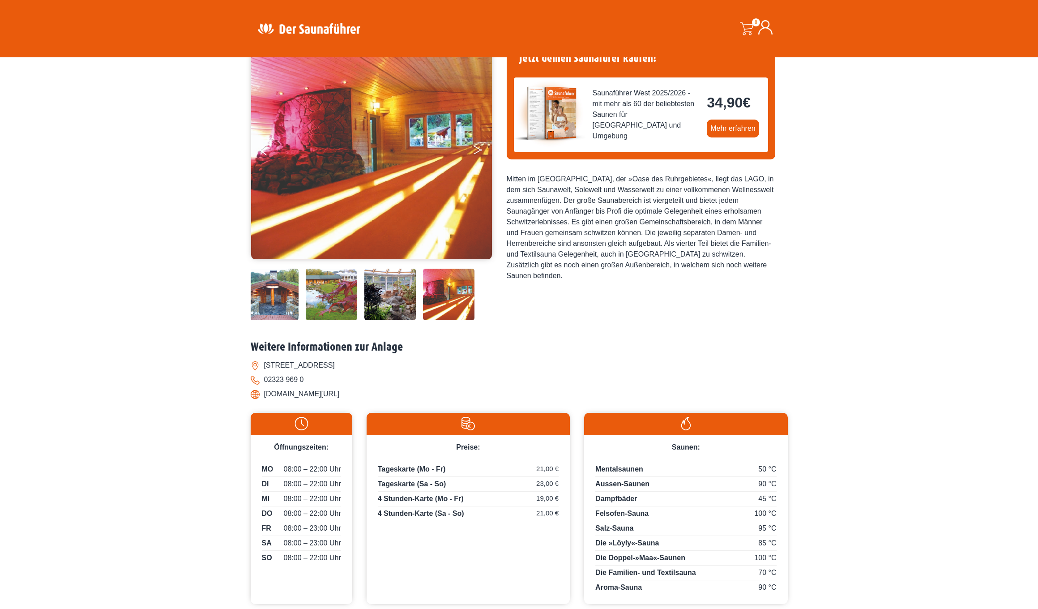
click at [478, 149] on button "Next" at bounding box center [484, 152] width 22 height 22
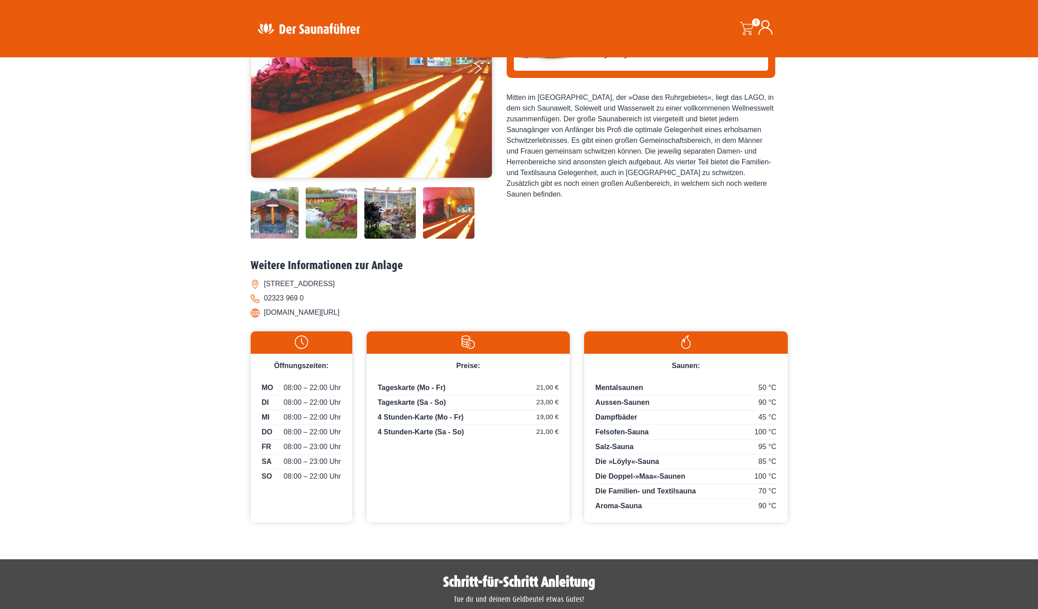
scroll to position [204, 0]
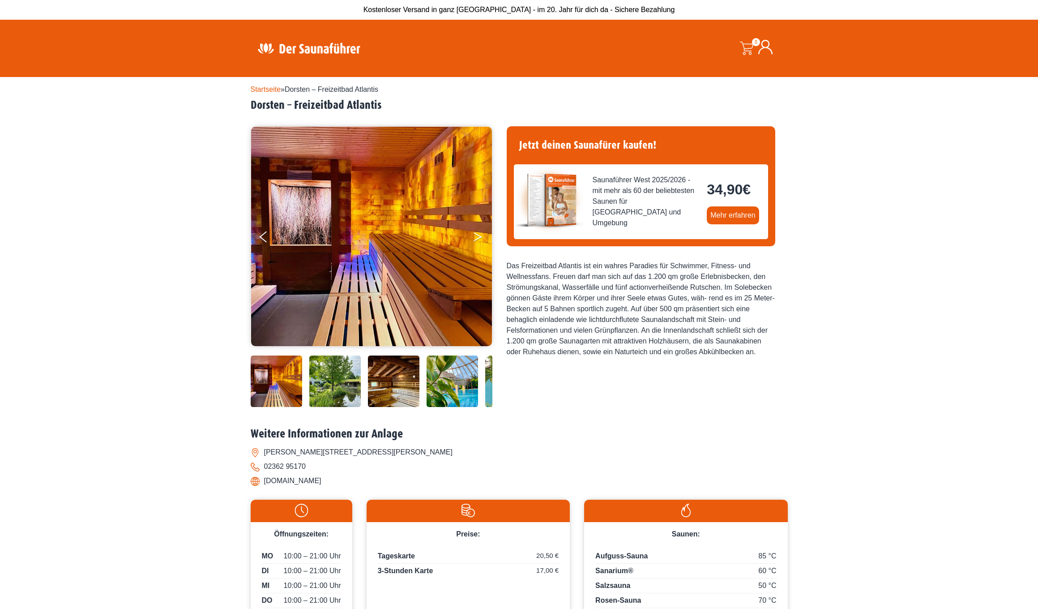
click at [475, 232] on button "Next" at bounding box center [484, 238] width 22 height 22
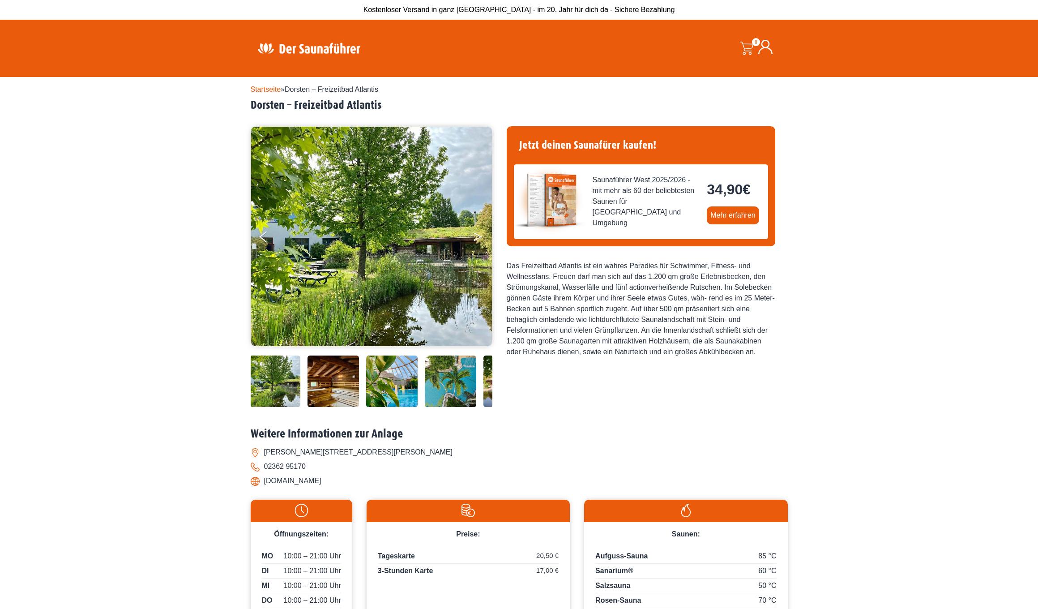
click at [476, 235] on button "Next" at bounding box center [484, 238] width 22 height 22
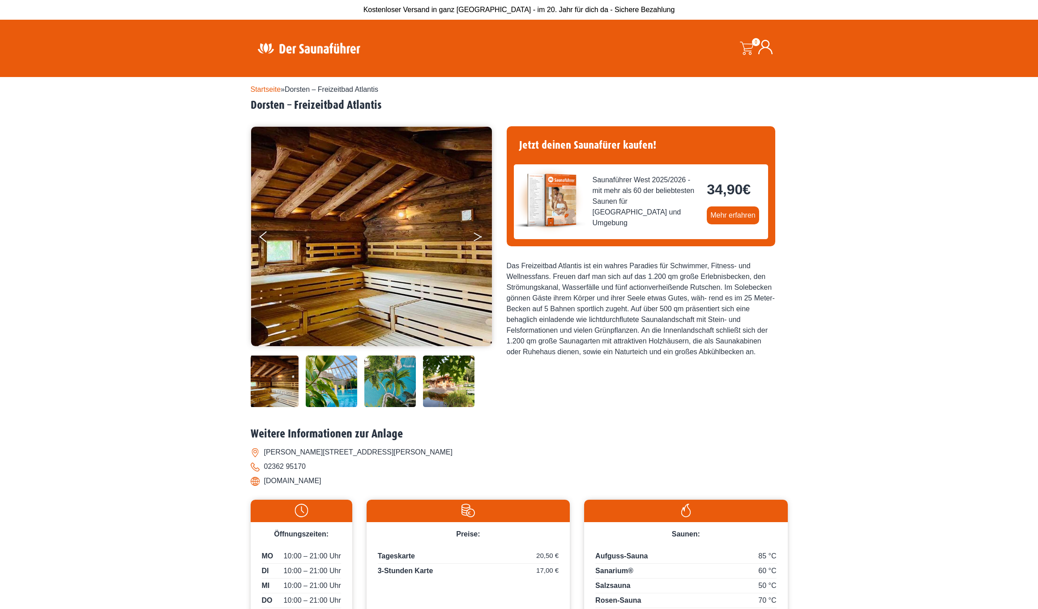
click at [476, 235] on button "Next" at bounding box center [484, 238] width 22 height 22
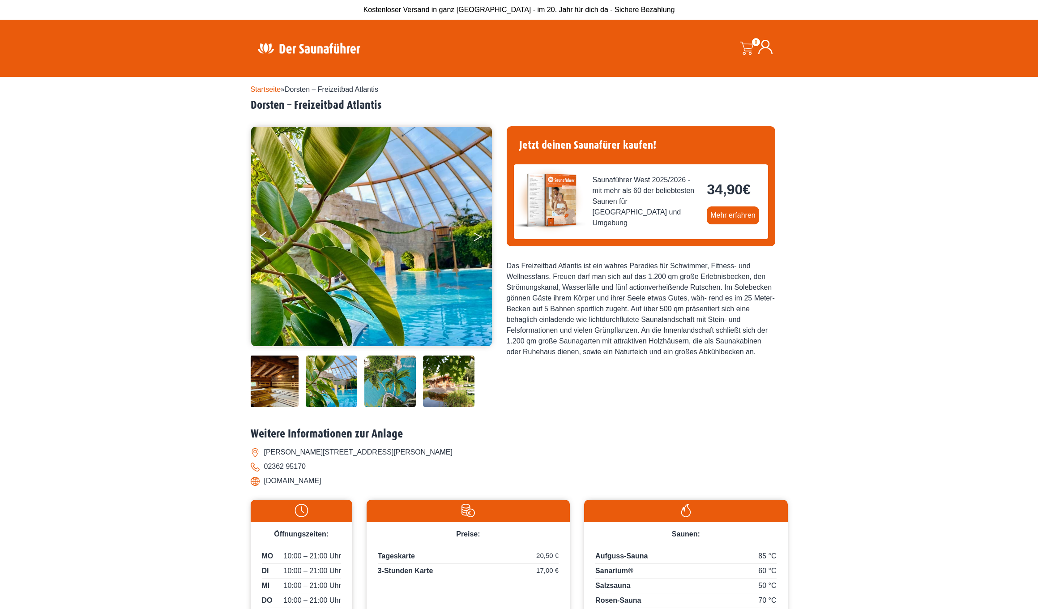
click at [476, 235] on button "Next" at bounding box center [484, 238] width 22 height 22
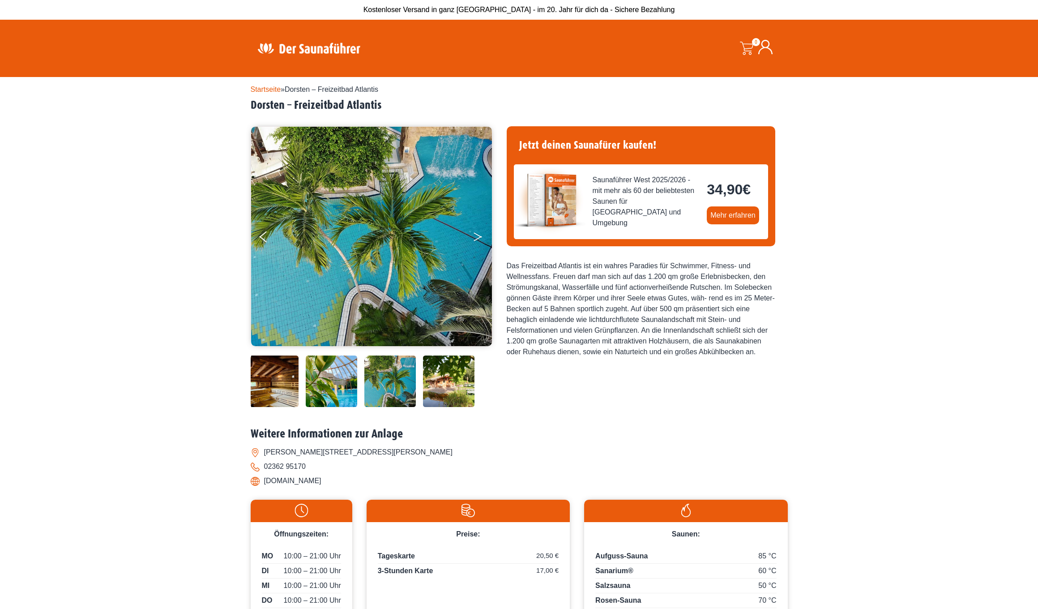
click at [476, 235] on button "Next" at bounding box center [484, 238] width 22 height 22
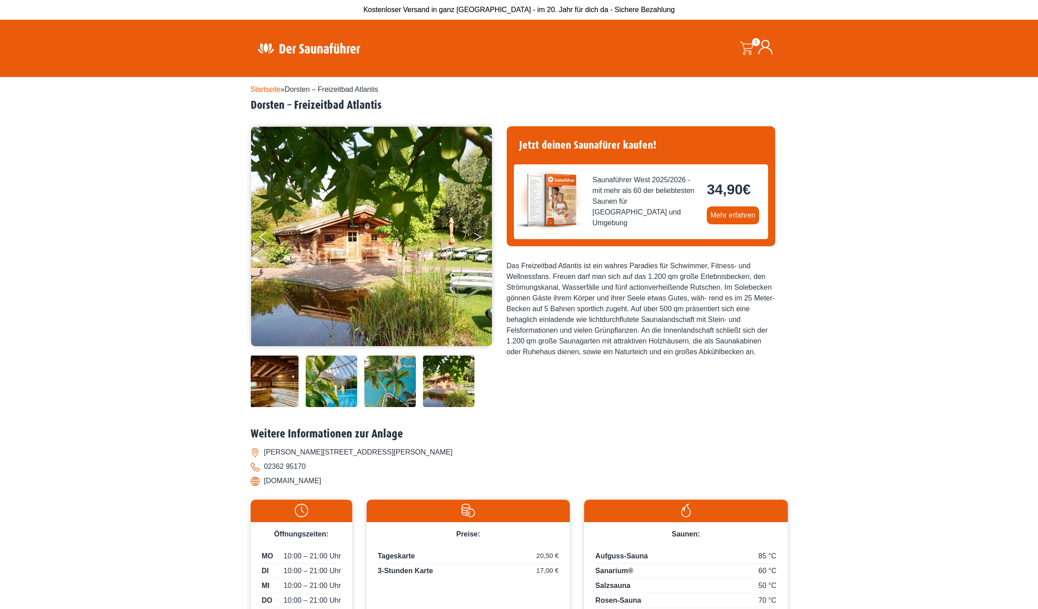
click at [476, 235] on button "Next" at bounding box center [484, 238] width 22 height 22
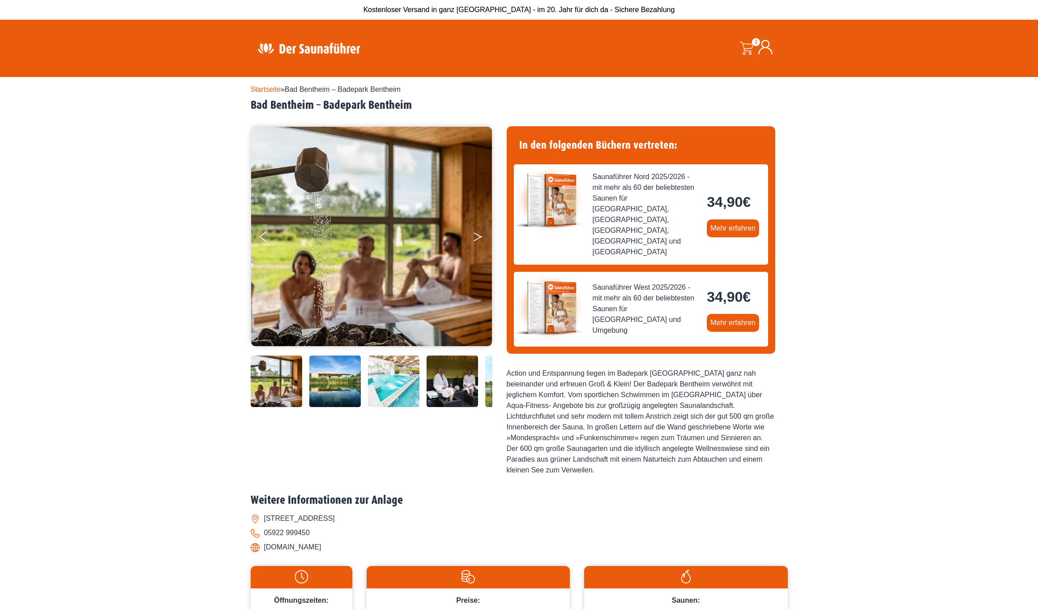
click at [476, 240] on button "Next" at bounding box center [484, 238] width 22 height 22
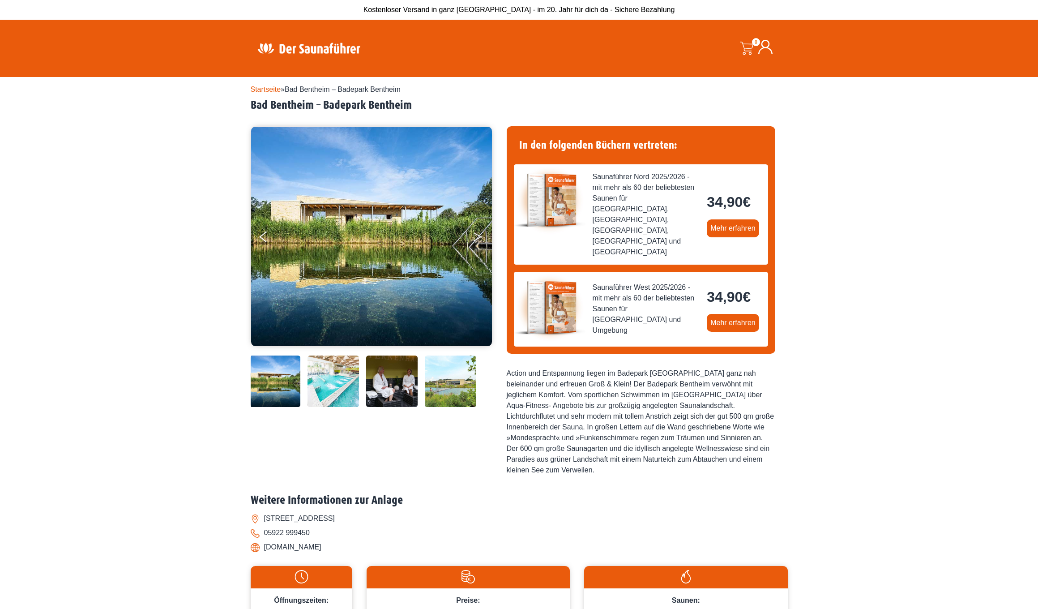
click at [477, 236] on button "Next" at bounding box center [484, 238] width 22 height 22
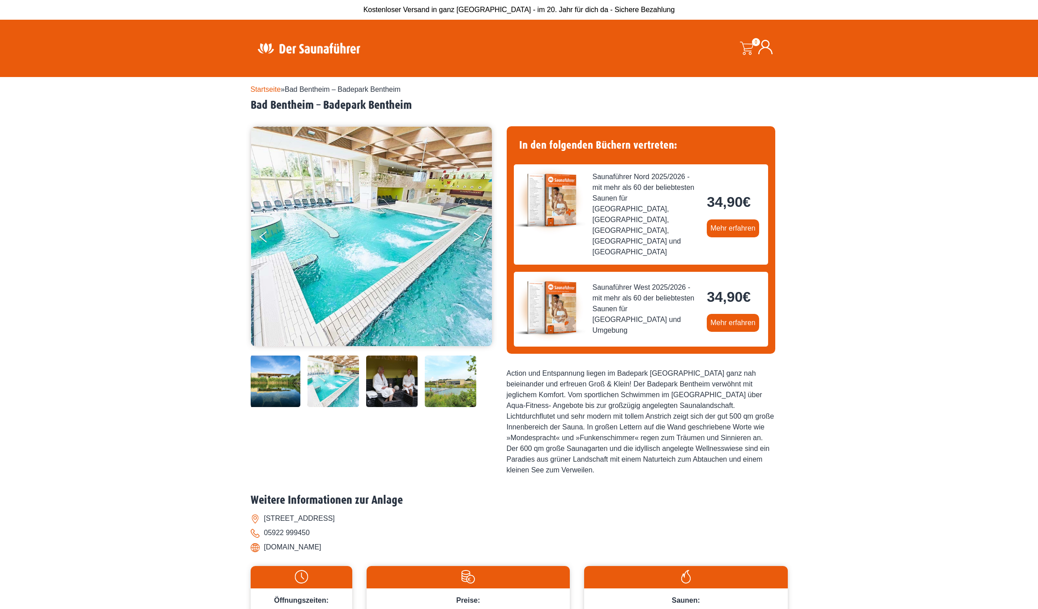
click at [477, 236] on button "Next" at bounding box center [484, 238] width 22 height 22
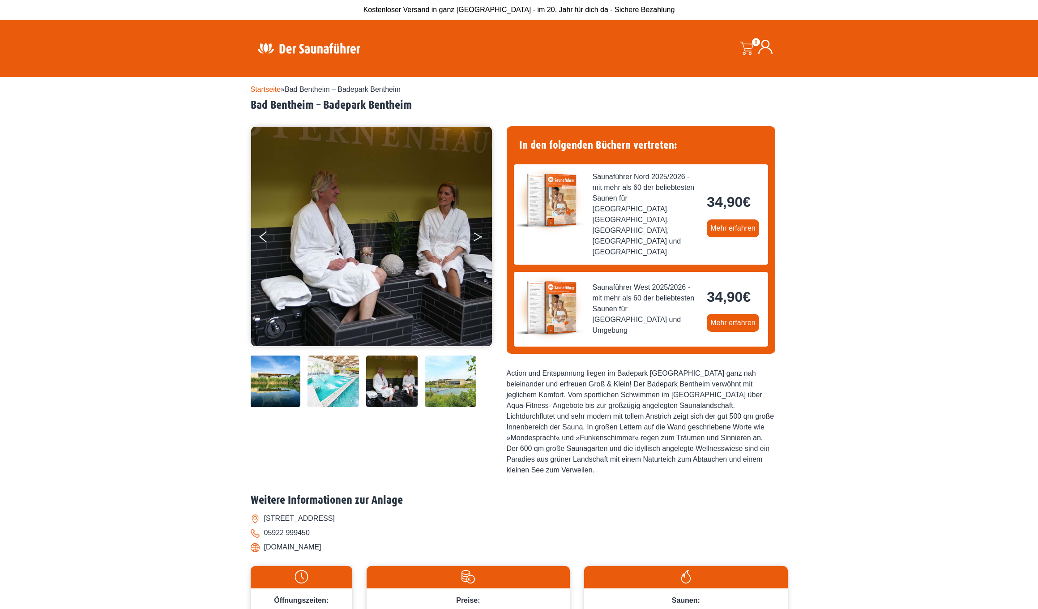
click at [477, 236] on button "Next" at bounding box center [484, 238] width 22 height 22
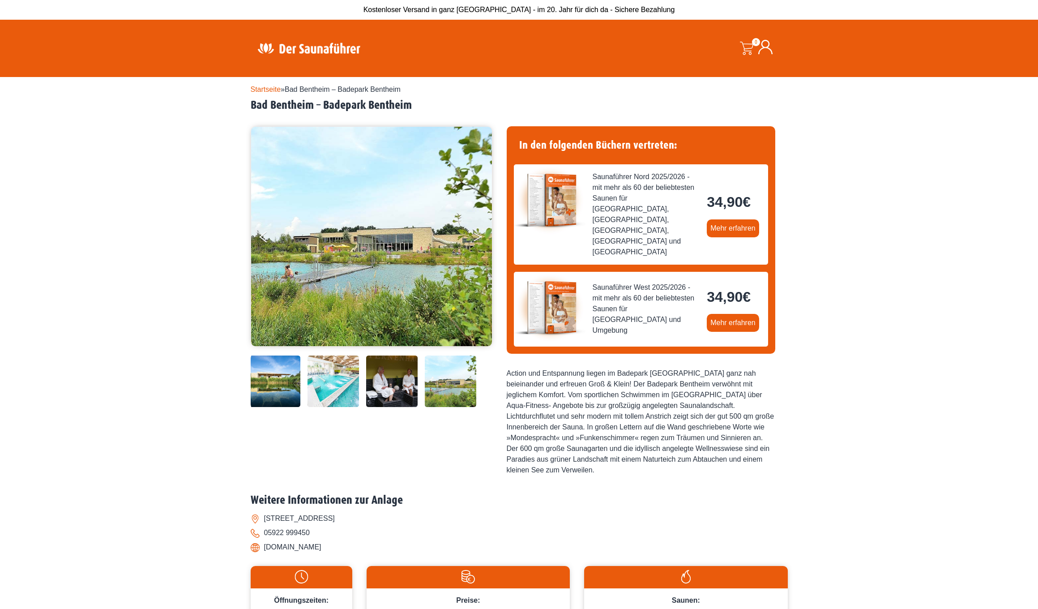
click at [477, 236] on button "Next" at bounding box center [484, 238] width 22 height 22
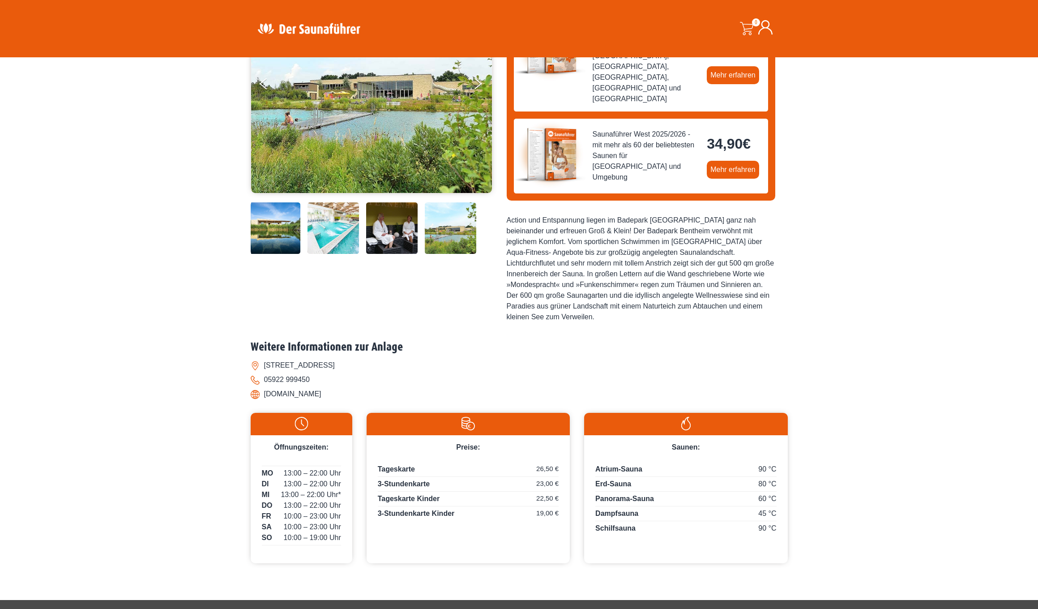
scroll to position [97, 0]
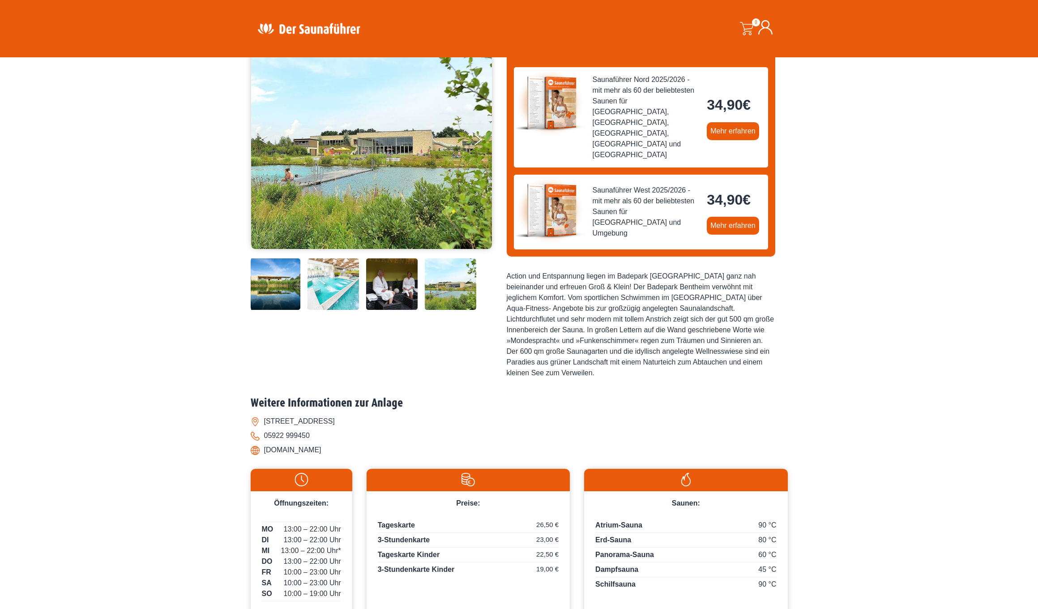
click at [263, 138] on icon "Previous" at bounding box center [264, 137] width 8 height 5
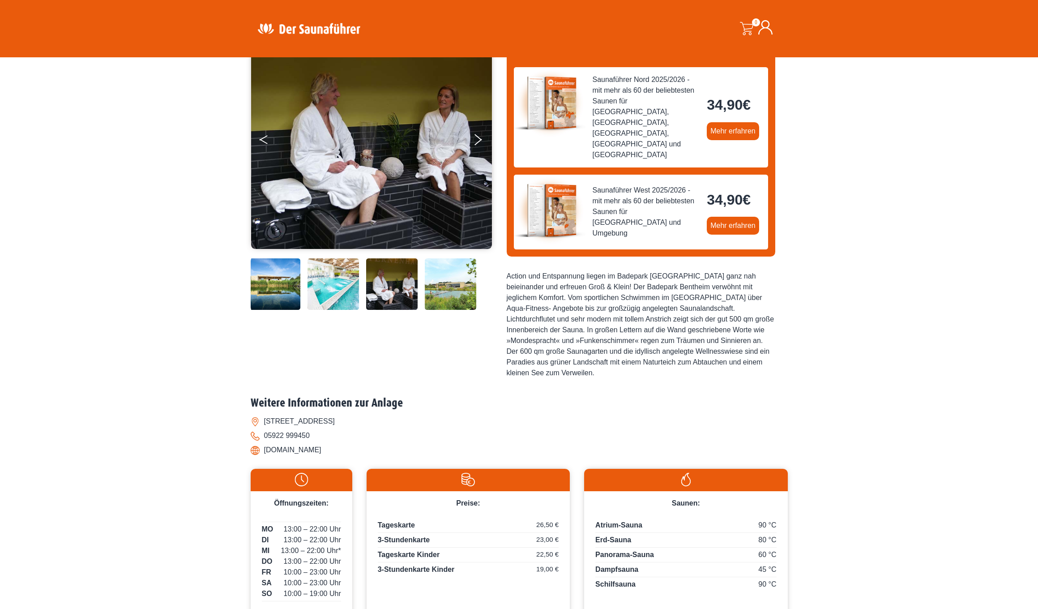
click at [263, 138] on icon "Previous" at bounding box center [264, 137] width 8 height 5
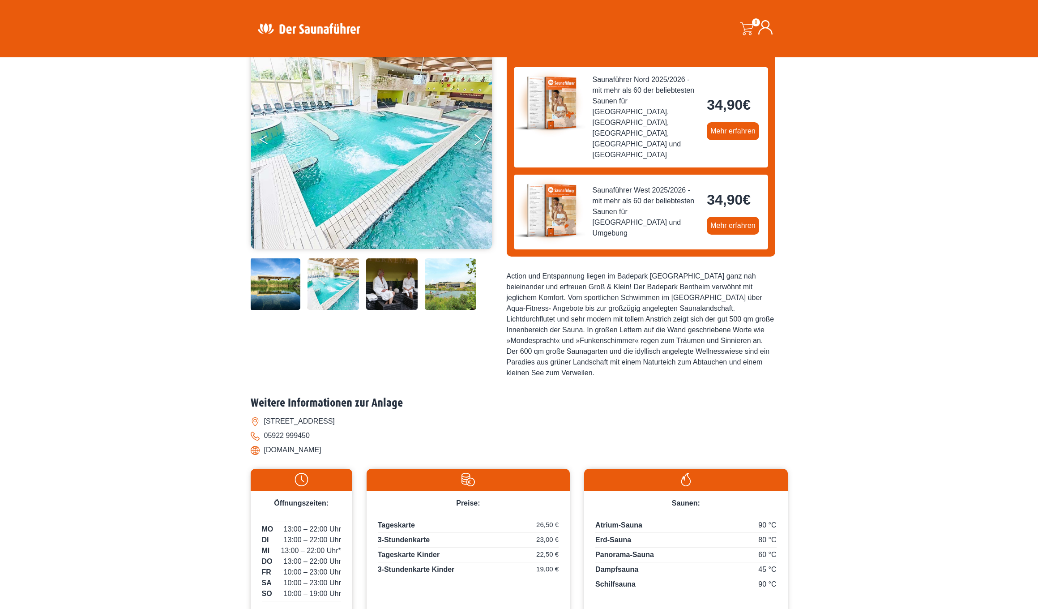
click at [263, 138] on icon "Previous" at bounding box center [264, 137] width 8 height 5
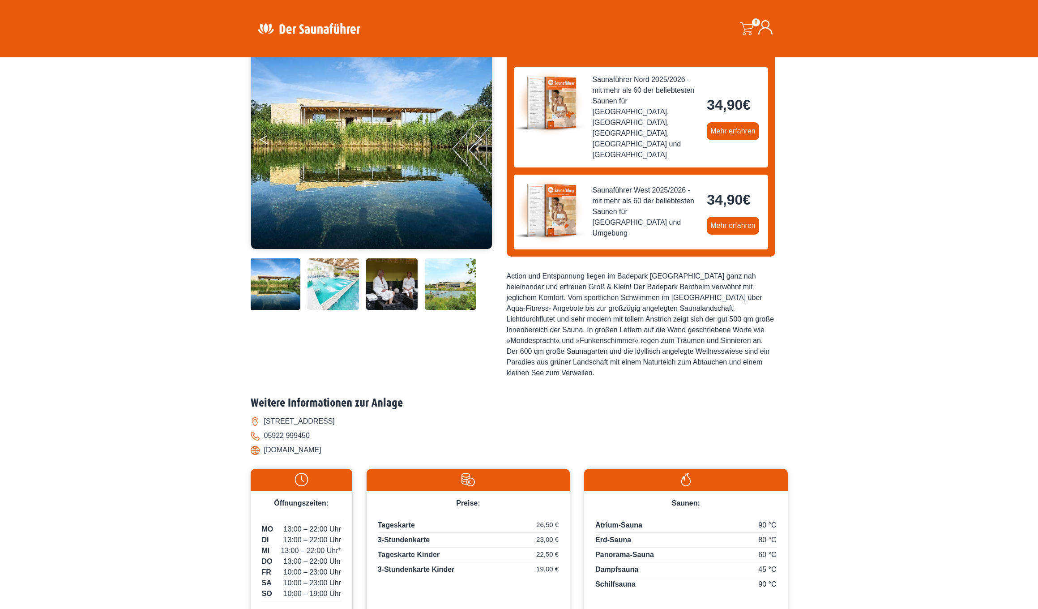
click at [263, 138] on icon "Previous" at bounding box center [264, 137] width 8 height 5
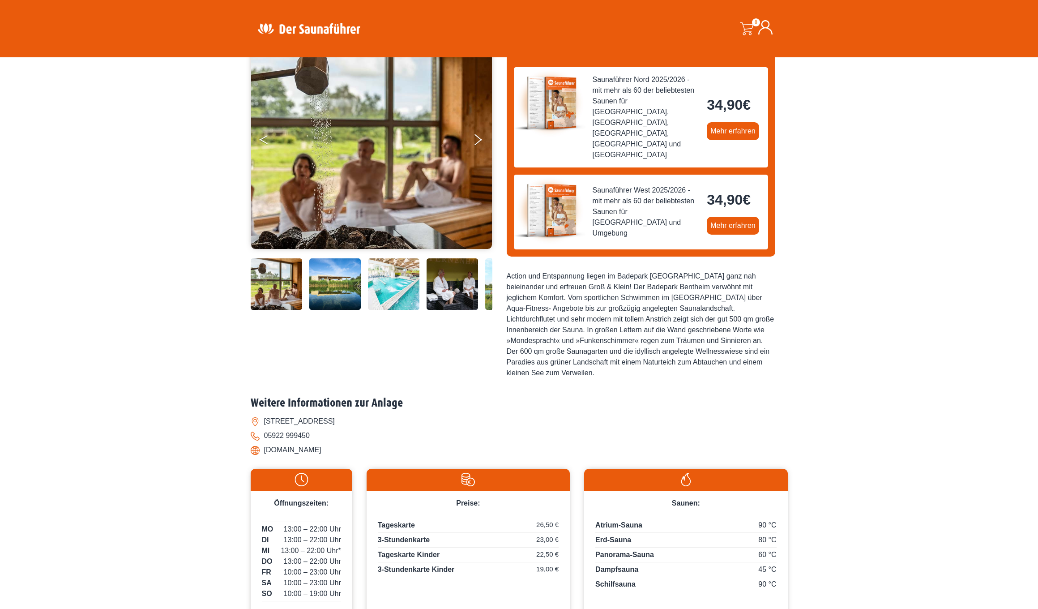
click at [263, 138] on icon "Previous" at bounding box center [264, 137] width 8 height 5
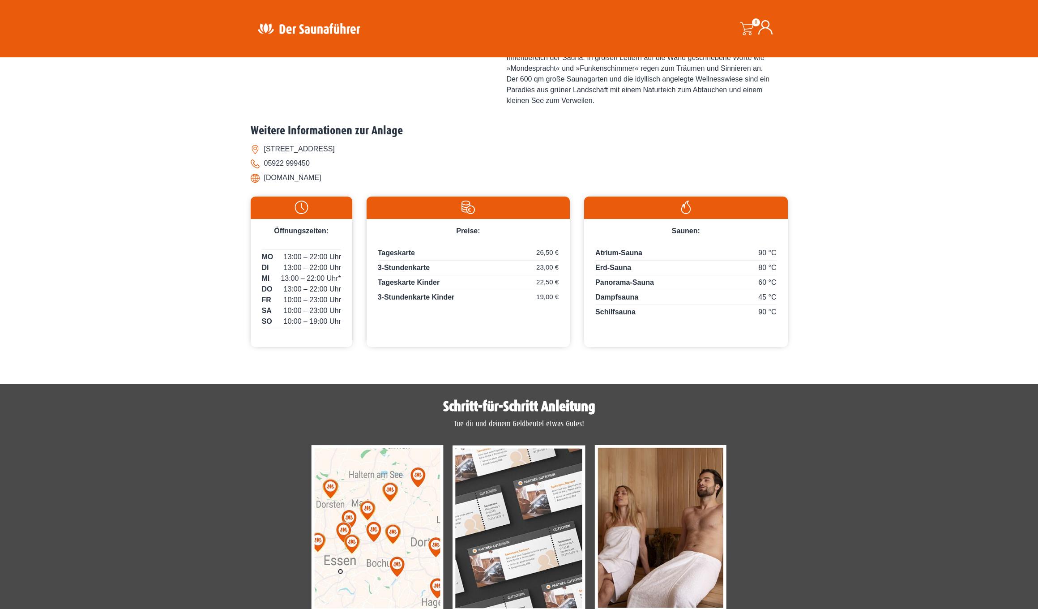
scroll to position [370, 0]
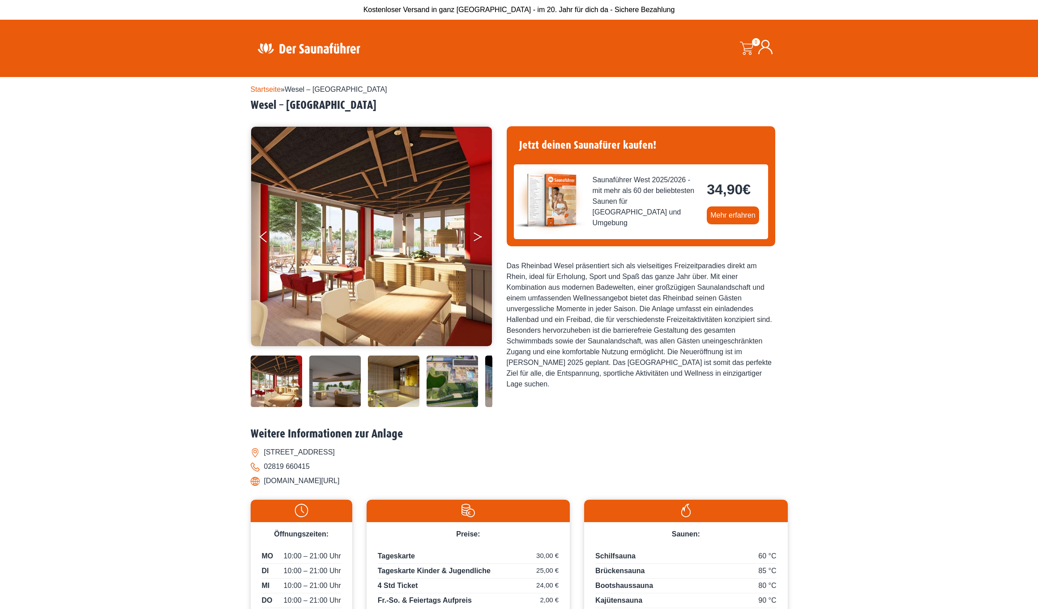
click at [476, 239] on icon "Next" at bounding box center [478, 238] width 8 height 5
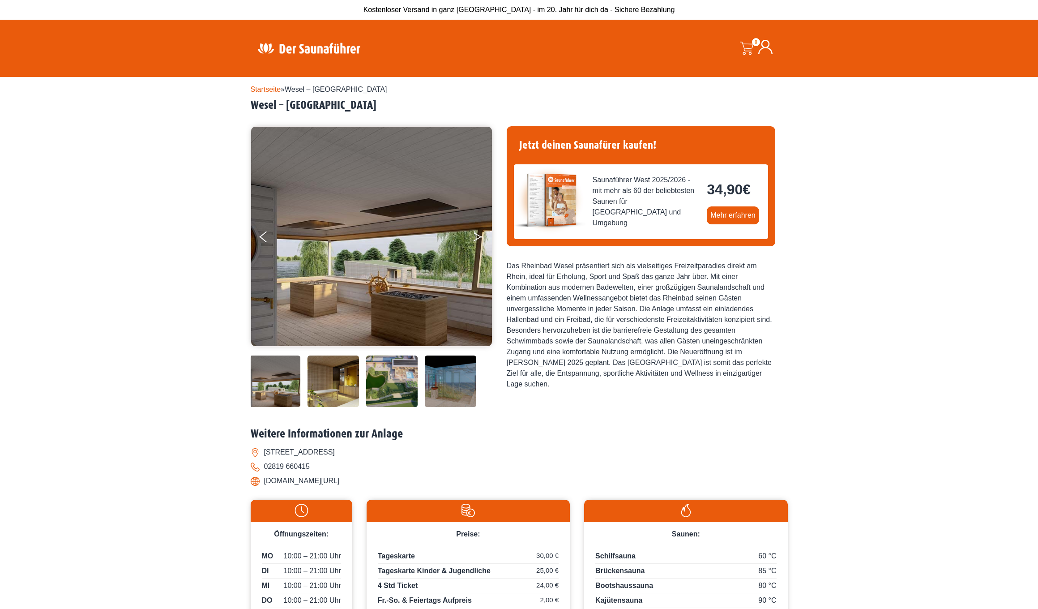
click at [476, 238] on button "Next" at bounding box center [484, 238] width 22 height 22
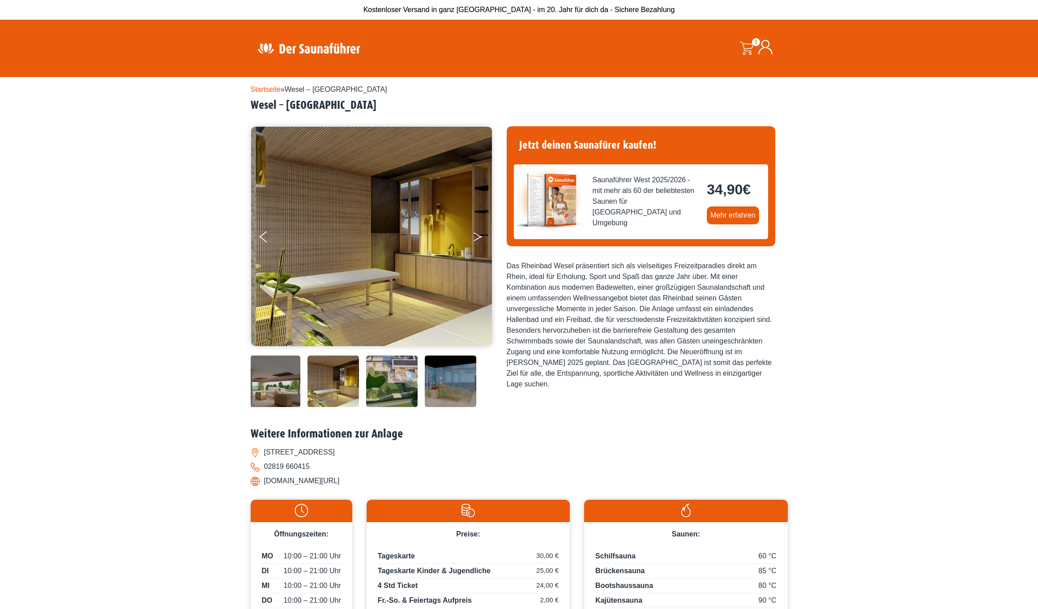
click at [476, 238] on button "Next" at bounding box center [484, 238] width 22 height 22
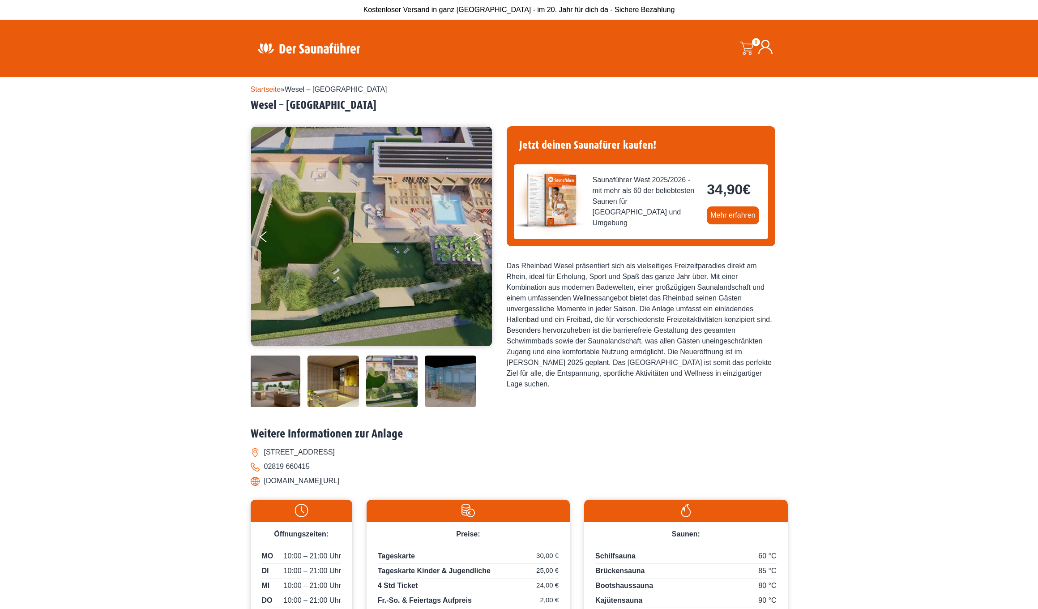
click at [476, 237] on button "Next" at bounding box center [484, 238] width 22 height 22
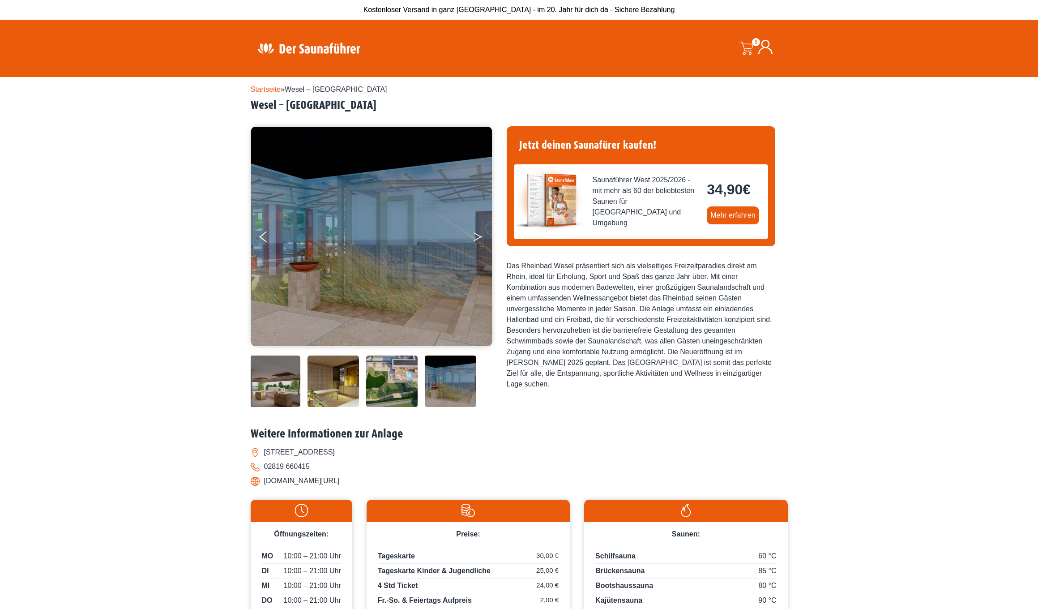
click at [476, 237] on button "Next" at bounding box center [484, 238] width 22 height 22
click at [477, 236] on button "Next" at bounding box center [484, 238] width 22 height 22
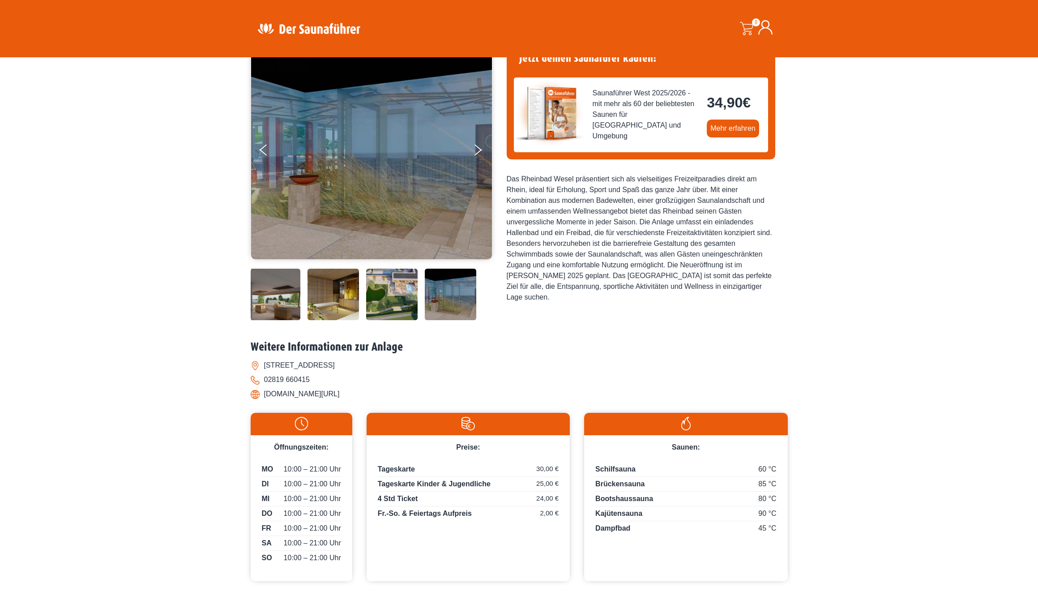
scroll to position [86, 0]
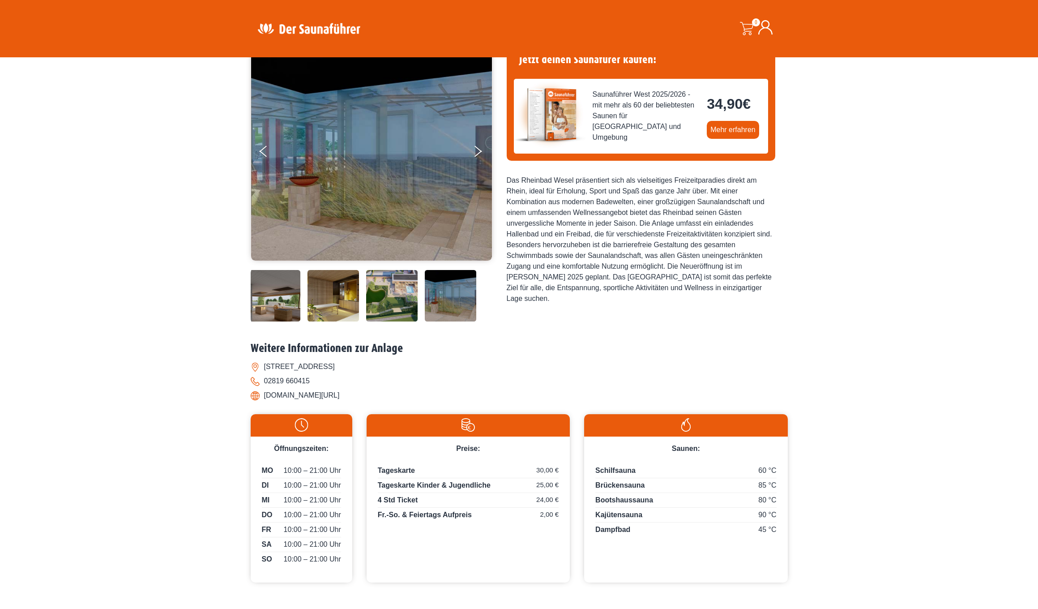
click at [438, 270] on img at bounding box center [450, 270] width 51 height 0
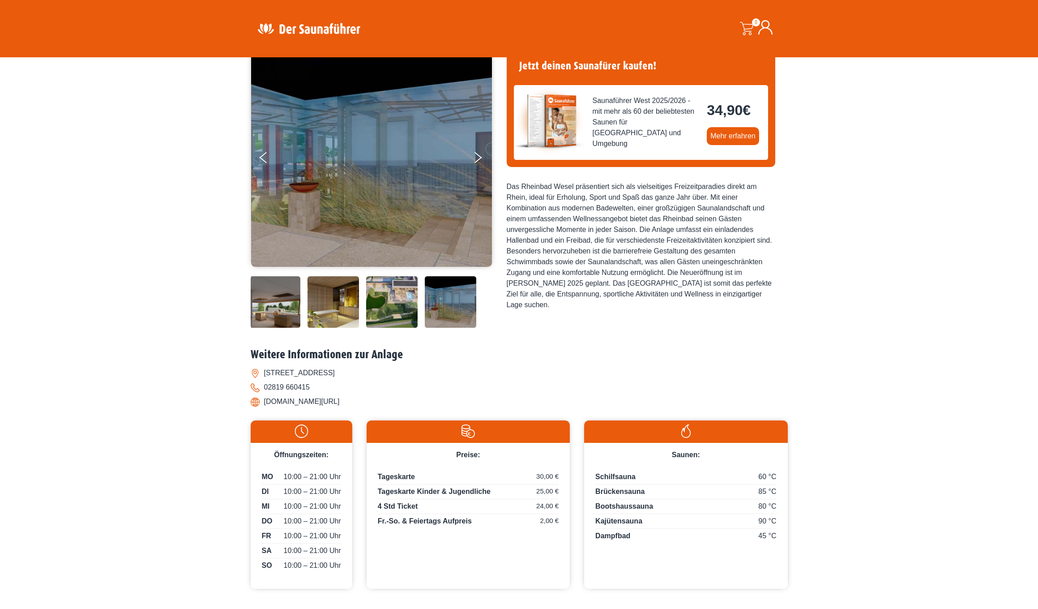
scroll to position [78, 0]
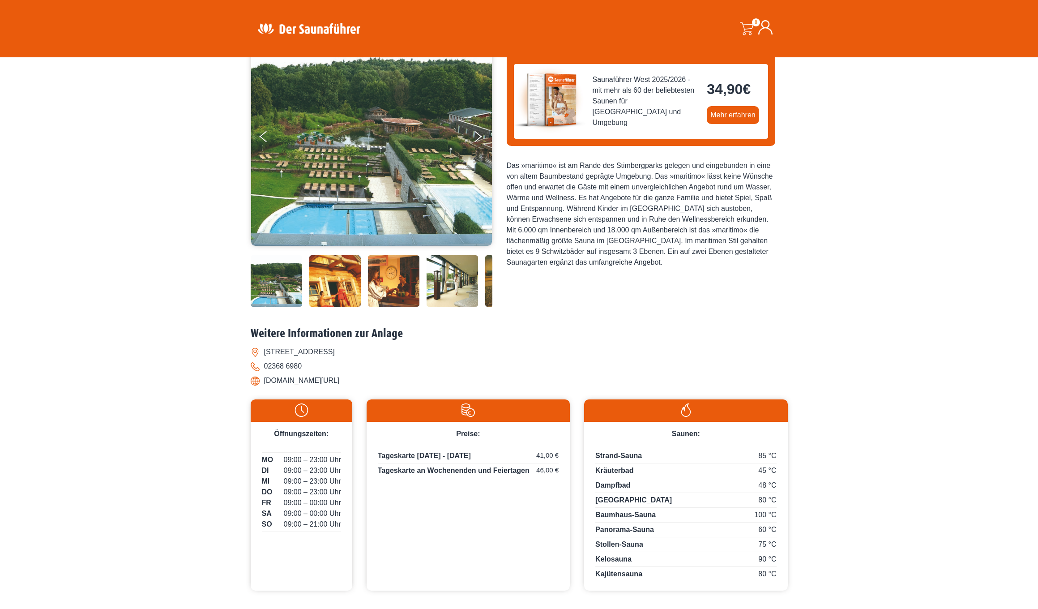
scroll to position [100, 0]
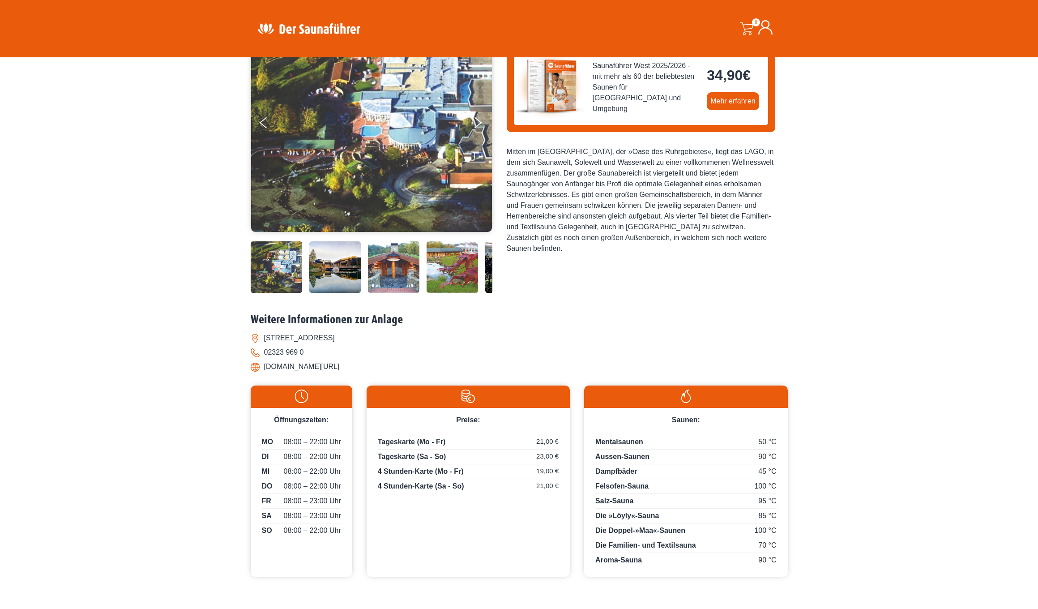
scroll to position [115, 0]
